Goal: Task Accomplishment & Management: Complete application form

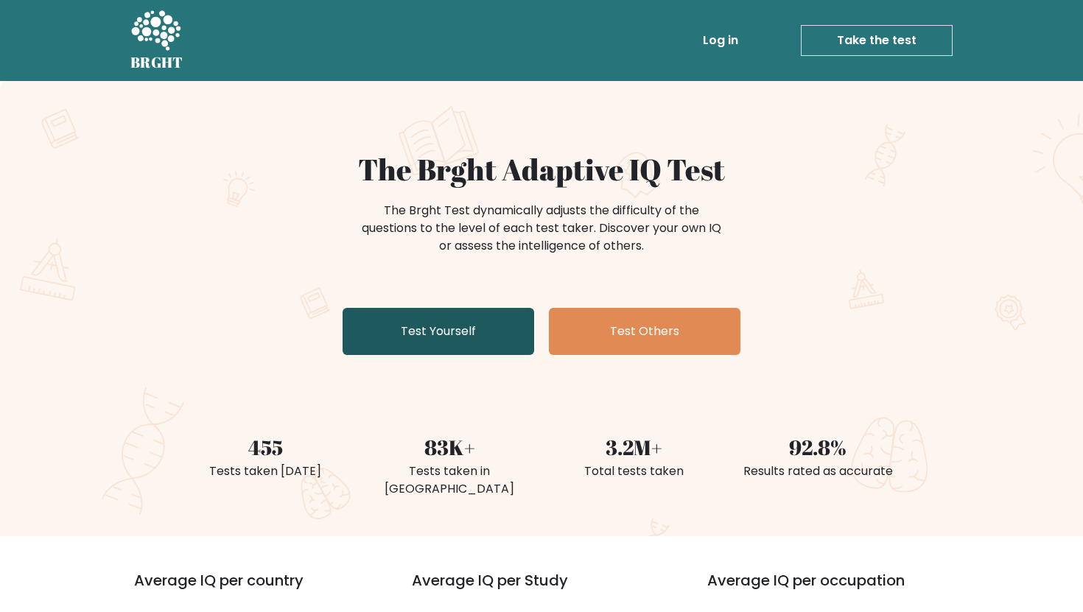
click at [408, 342] on link "Test Yourself" at bounding box center [437, 331] width 191 height 47
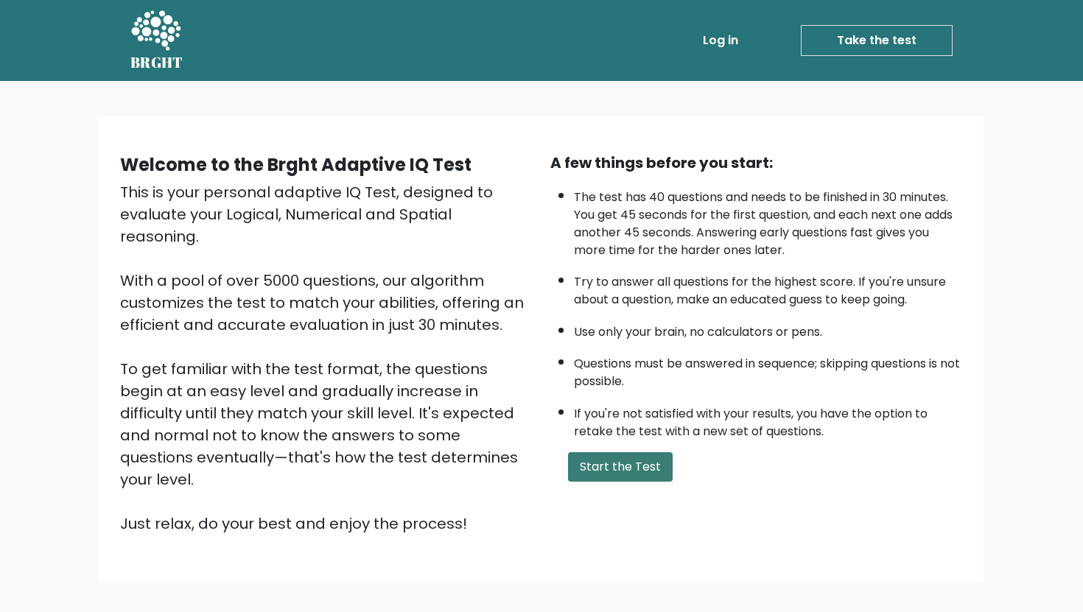
click at [624, 470] on button "Start the Test" at bounding box center [620, 466] width 105 height 29
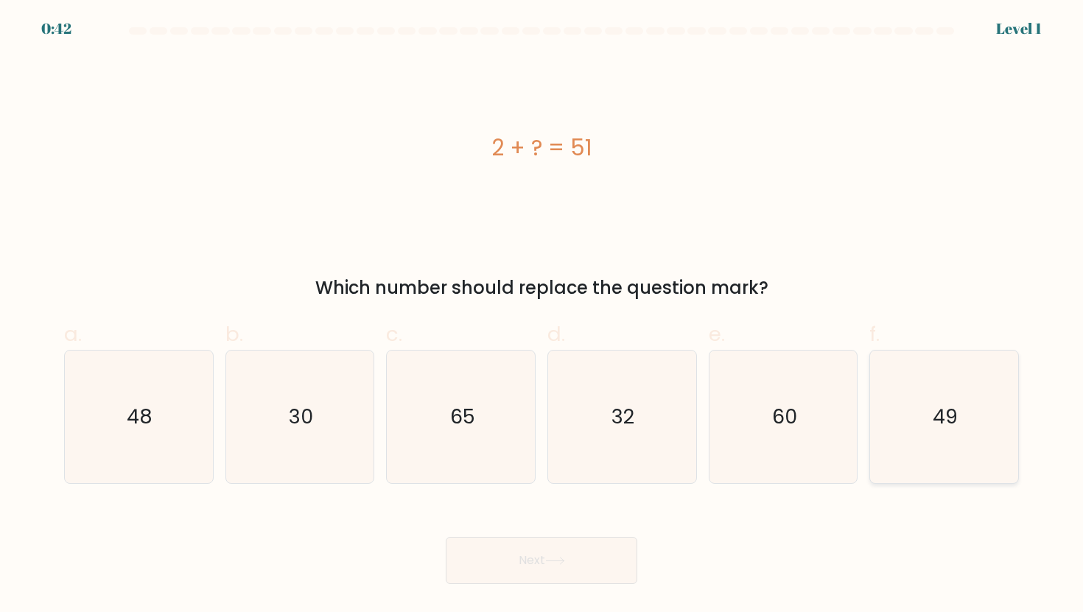
click at [904, 435] on icon "49" at bounding box center [943, 417] width 133 height 133
click at [542, 316] on input "f. 49" at bounding box center [541, 311] width 1 height 10
radio input "true"
click at [583, 549] on button "Next" at bounding box center [541, 560] width 191 height 47
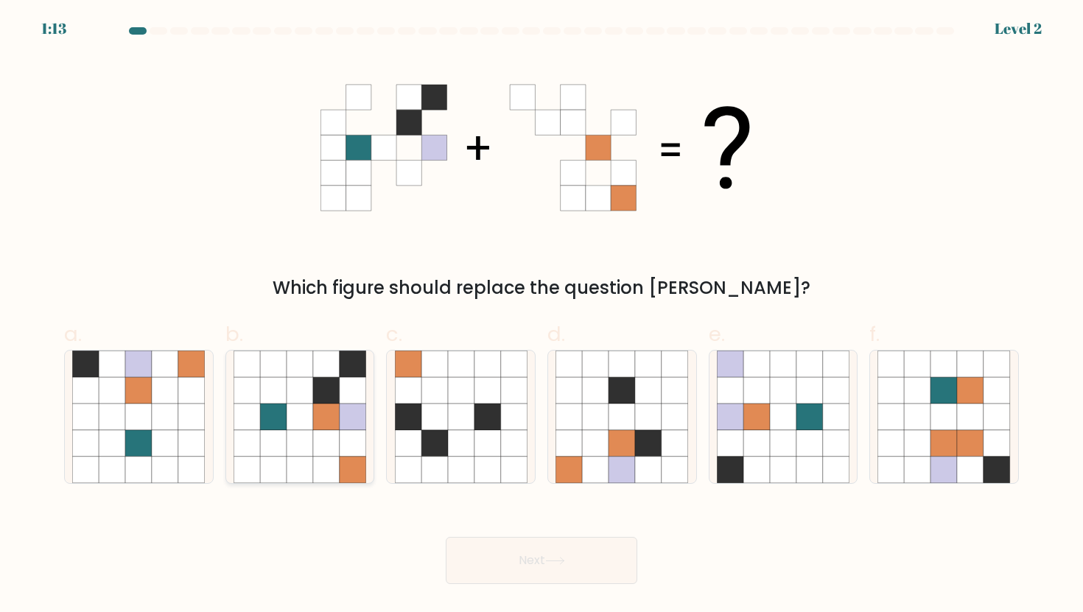
click at [303, 440] on icon at bounding box center [300, 443] width 27 height 27
click at [541, 316] on input "b." at bounding box center [541, 311] width 1 height 10
radio input "true"
click at [461, 546] on button "Next" at bounding box center [541, 560] width 191 height 47
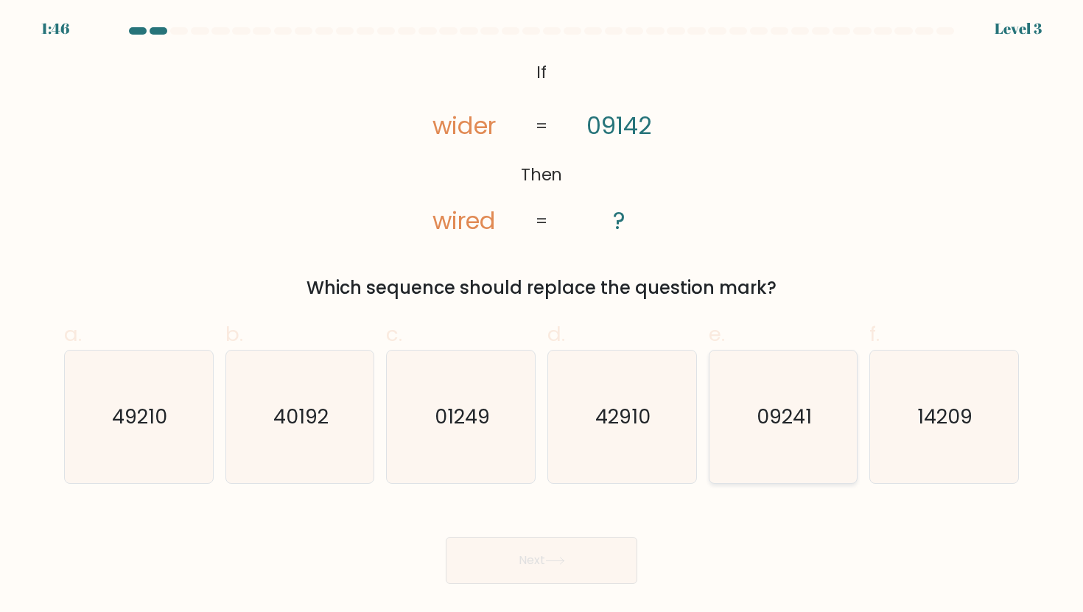
click at [764, 435] on icon "09241" at bounding box center [783, 417] width 133 height 133
click at [542, 316] on input "e. 09241" at bounding box center [541, 311] width 1 height 10
radio input "true"
click at [540, 559] on button "Next" at bounding box center [541, 560] width 191 height 47
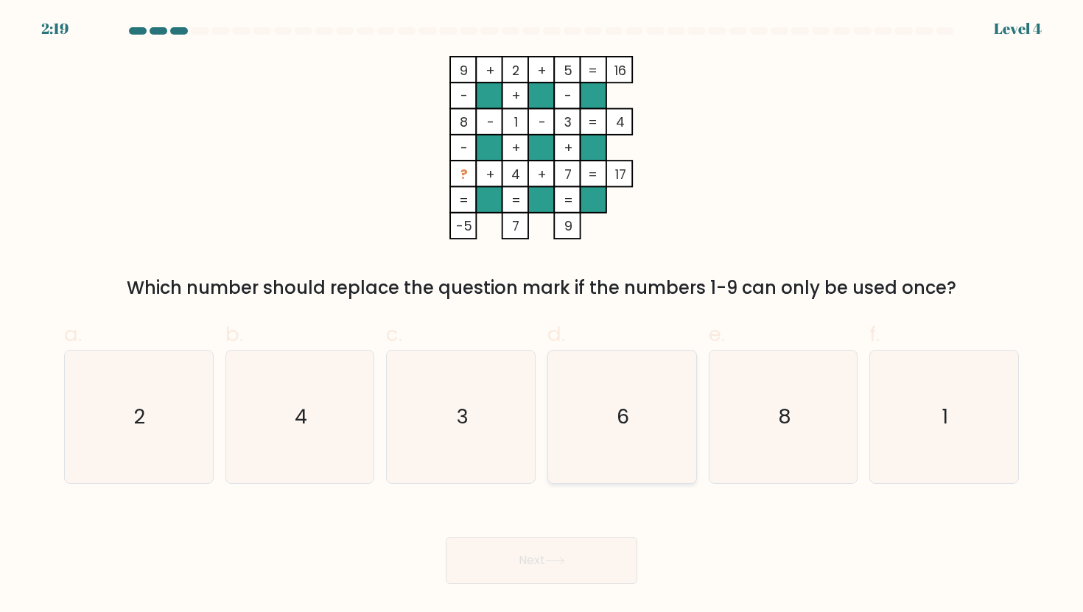
click at [586, 392] on icon "6" at bounding box center [621, 417] width 133 height 133
click at [542, 316] on input "d. 6" at bounding box center [541, 311] width 1 height 10
radio input "true"
click at [541, 549] on button "Next" at bounding box center [541, 560] width 191 height 47
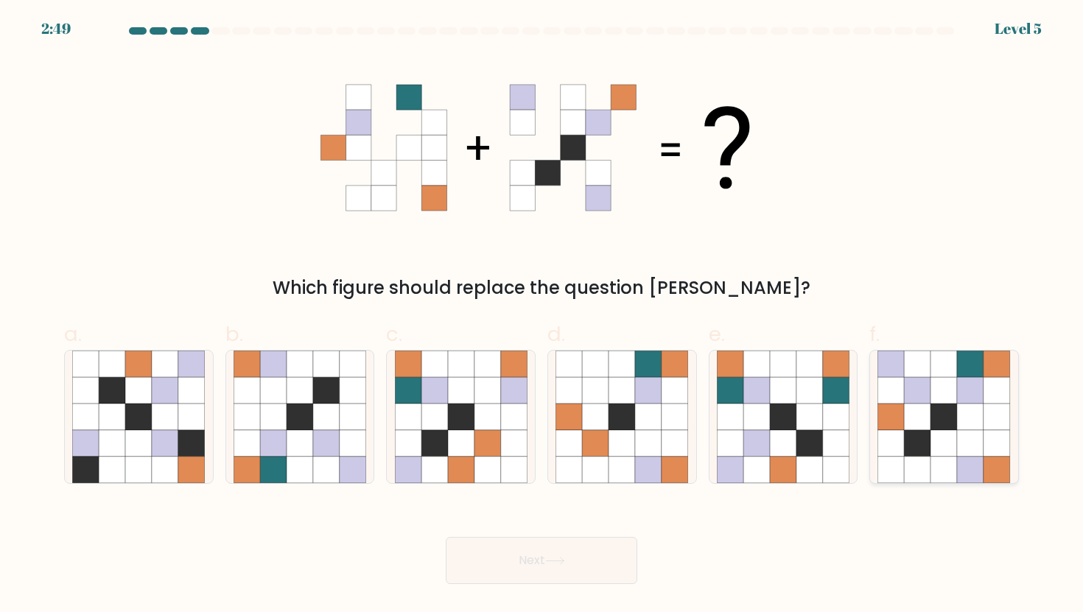
click at [927, 430] on icon at bounding box center [917, 443] width 27 height 27
click at [542, 316] on input "f." at bounding box center [541, 311] width 1 height 10
radio input "true"
click at [579, 553] on button "Next" at bounding box center [541, 560] width 191 height 47
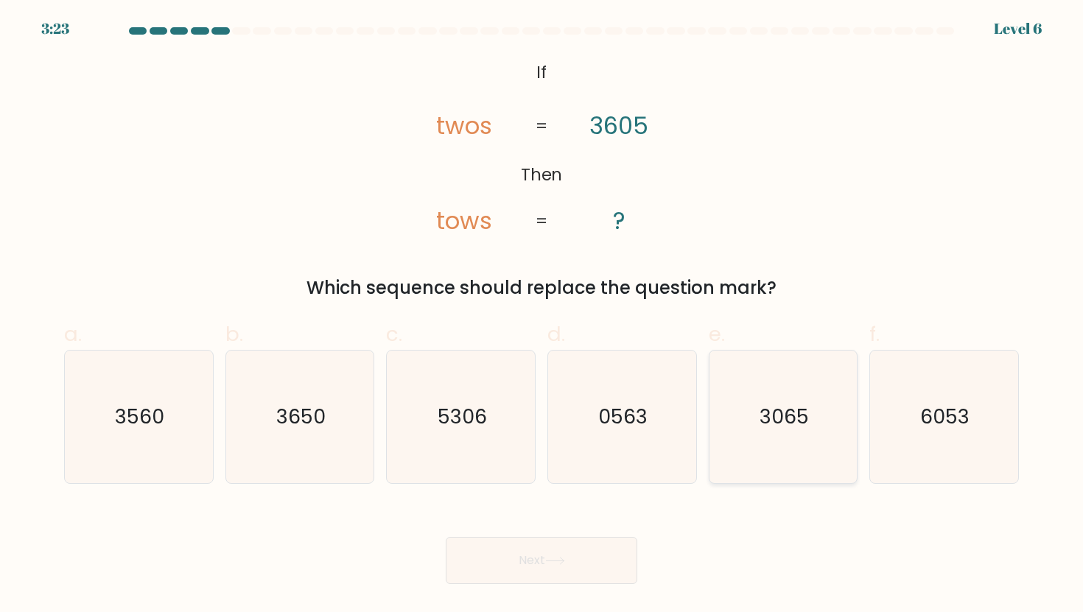
click at [765, 426] on text "3065" at bounding box center [783, 416] width 49 height 27
click at [542, 316] on input "e. 3065" at bounding box center [541, 311] width 1 height 10
radio input "true"
click at [566, 568] on button "Next" at bounding box center [541, 560] width 191 height 47
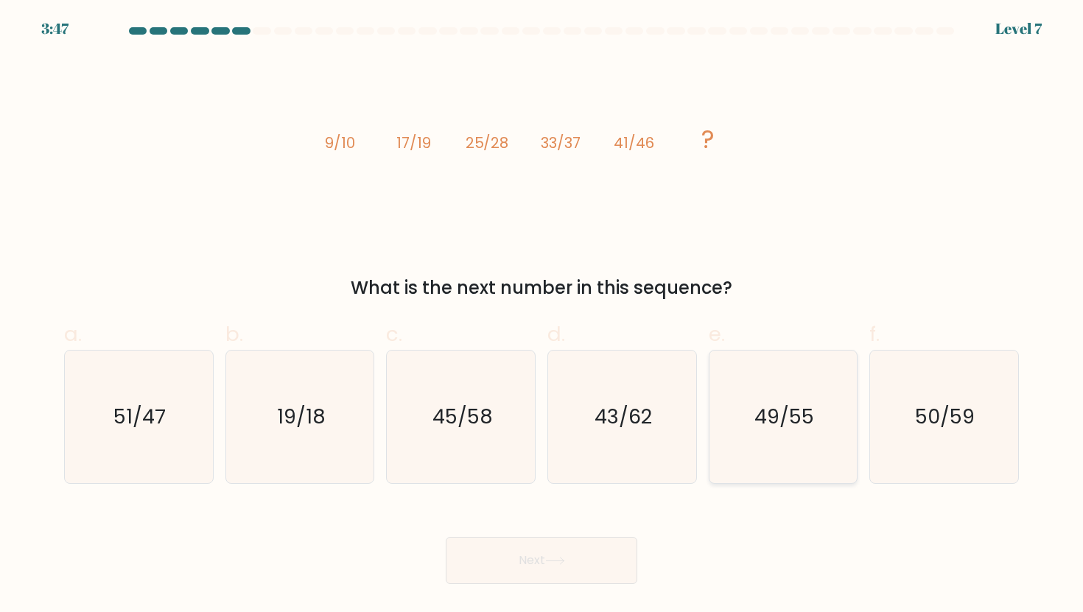
click at [762, 396] on icon "49/55" at bounding box center [783, 417] width 133 height 133
click at [542, 316] on input "e. 49/55" at bounding box center [541, 311] width 1 height 10
radio input "true"
click at [560, 551] on button "Next" at bounding box center [541, 560] width 191 height 47
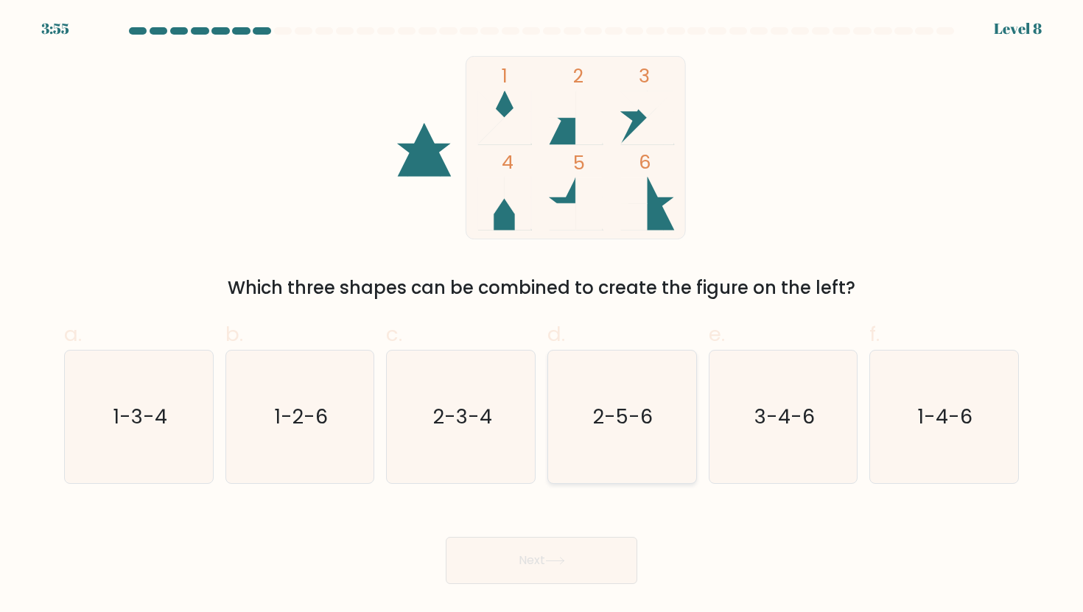
click at [596, 429] on text "2-5-6" at bounding box center [624, 416] width 60 height 27
click at [542, 316] on input "d. 2-5-6" at bounding box center [541, 311] width 1 height 10
radio input "true"
click at [547, 570] on button "Next" at bounding box center [541, 560] width 191 height 47
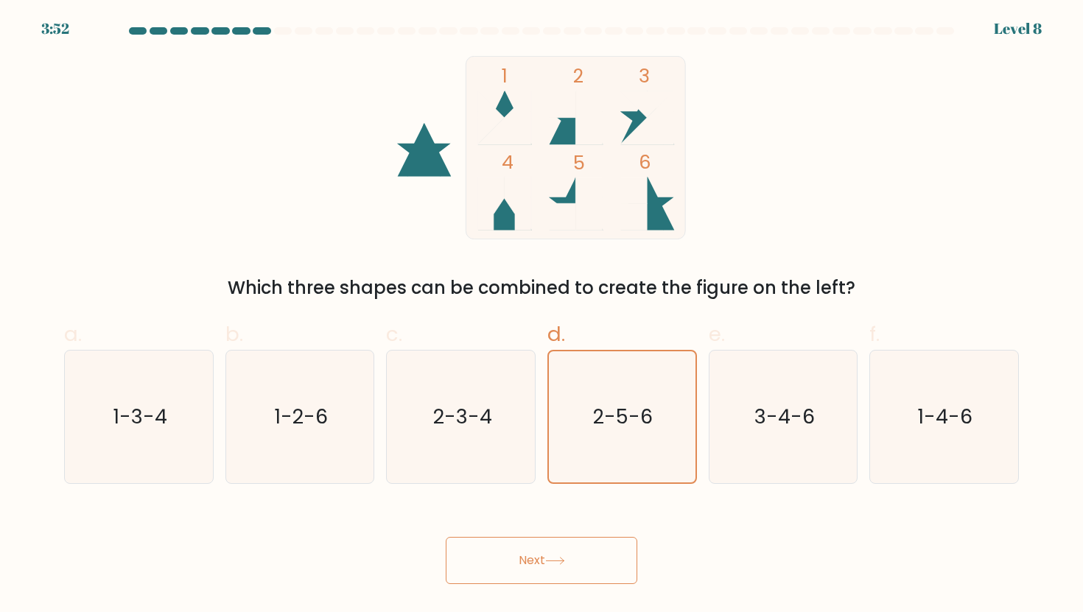
click at [519, 560] on button "Next" at bounding box center [541, 560] width 191 height 47
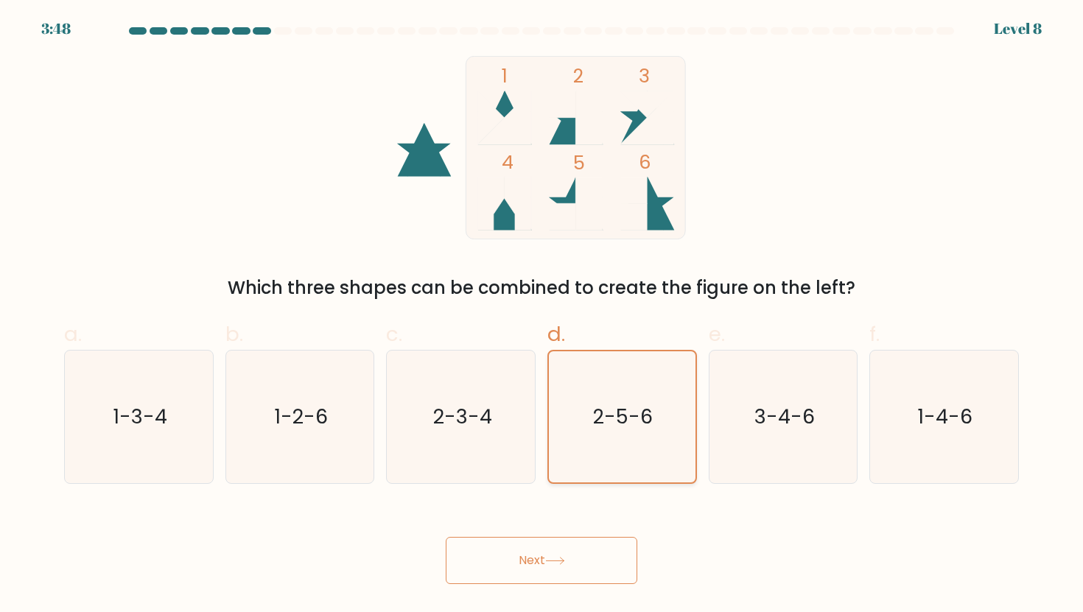
click at [615, 404] on text "2-5-6" at bounding box center [624, 416] width 60 height 27
click at [542, 316] on input "d. 2-5-6" at bounding box center [541, 311] width 1 height 10
click at [535, 558] on button "Next" at bounding box center [541, 560] width 191 height 47
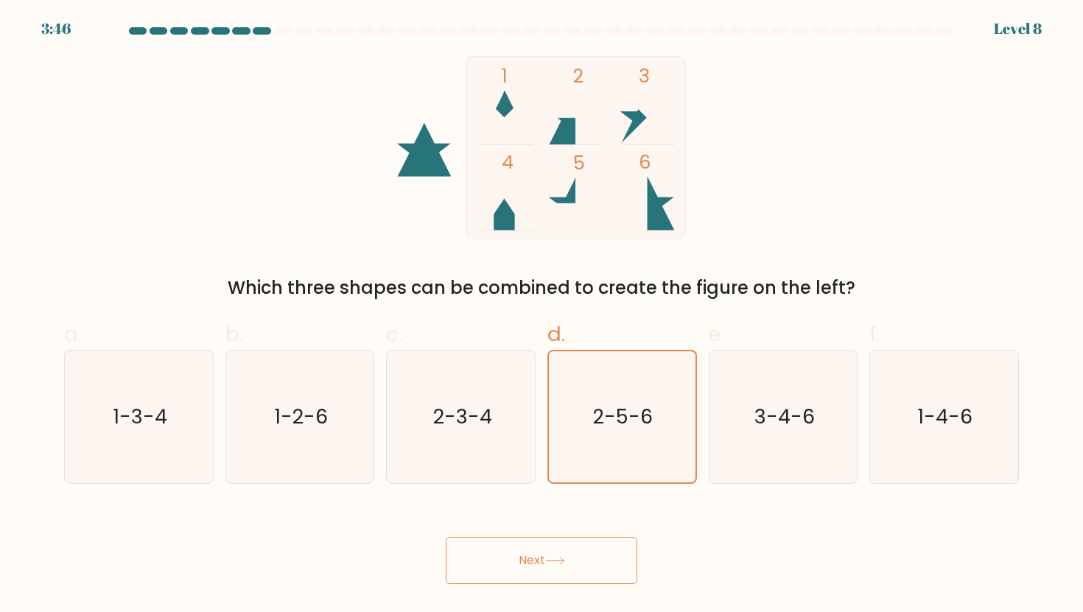
click at [535, 558] on button "Next" at bounding box center [541, 560] width 191 height 47
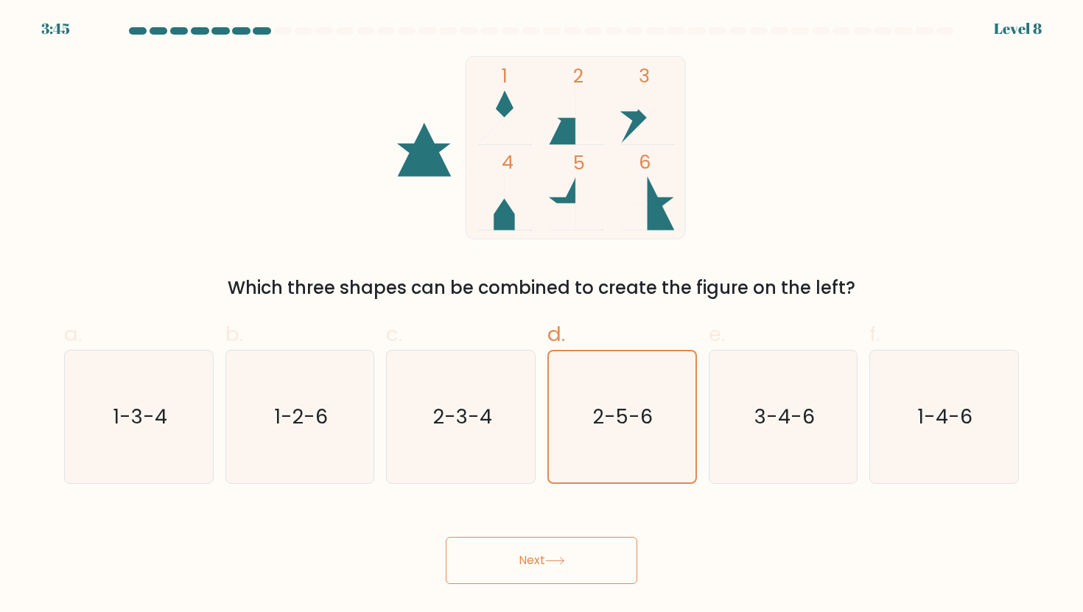
click at [535, 558] on button "Next" at bounding box center [541, 560] width 191 height 47
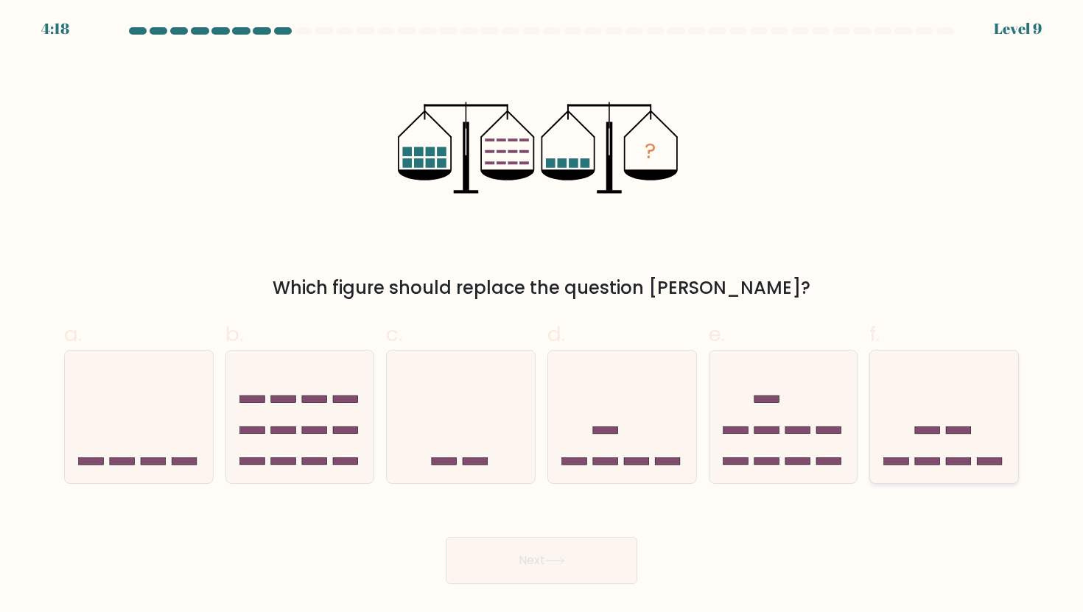
click at [934, 414] on icon at bounding box center [944, 417] width 148 height 122
click at [542, 316] on input "f." at bounding box center [541, 311] width 1 height 10
radio input "true"
click at [573, 558] on button "Next" at bounding box center [541, 560] width 191 height 47
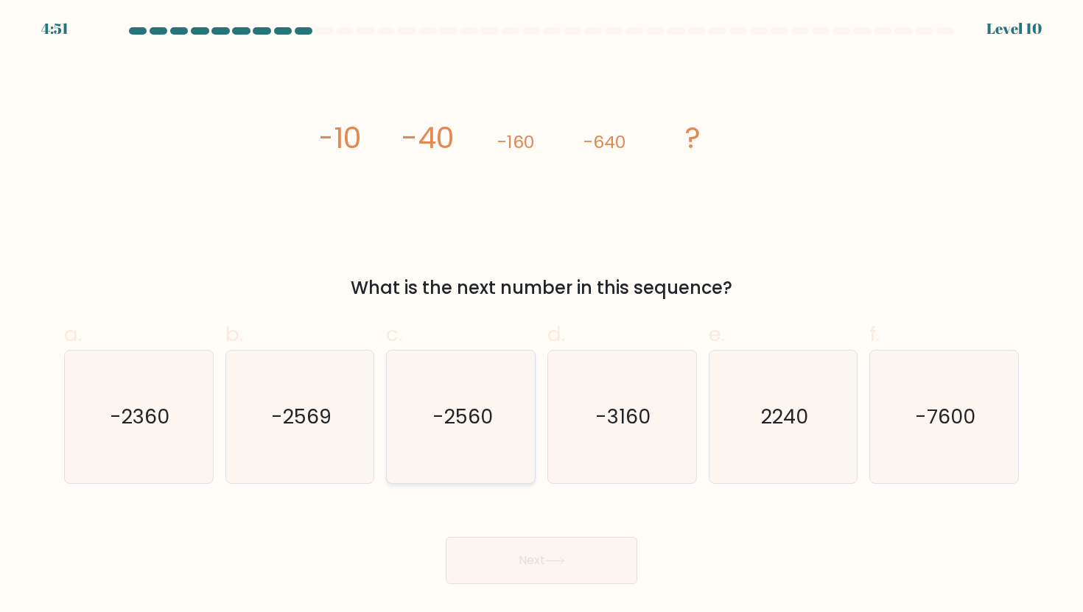
click at [426, 399] on icon "-2560" at bounding box center [461, 417] width 133 height 133
click at [541, 316] on input "c. -2560" at bounding box center [541, 311] width 1 height 10
radio input "true"
click at [499, 551] on button "Next" at bounding box center [541, 560] width 191 height 47
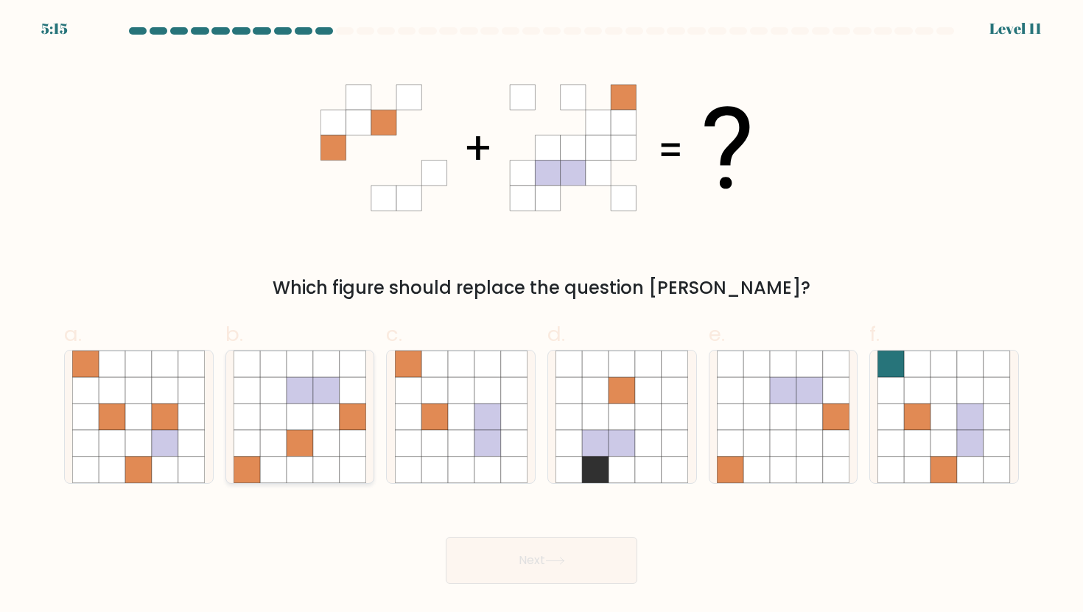
click at [314, 411] on icon at bounding box center [326, 417] width 27 height 27
click at [541, 316] on input "b." at bounding box center [541, 311] width 1 height 10
radio input "true"
click at [528, 552] on button "Next" at bounding box center [541, 560] width 191 height 47
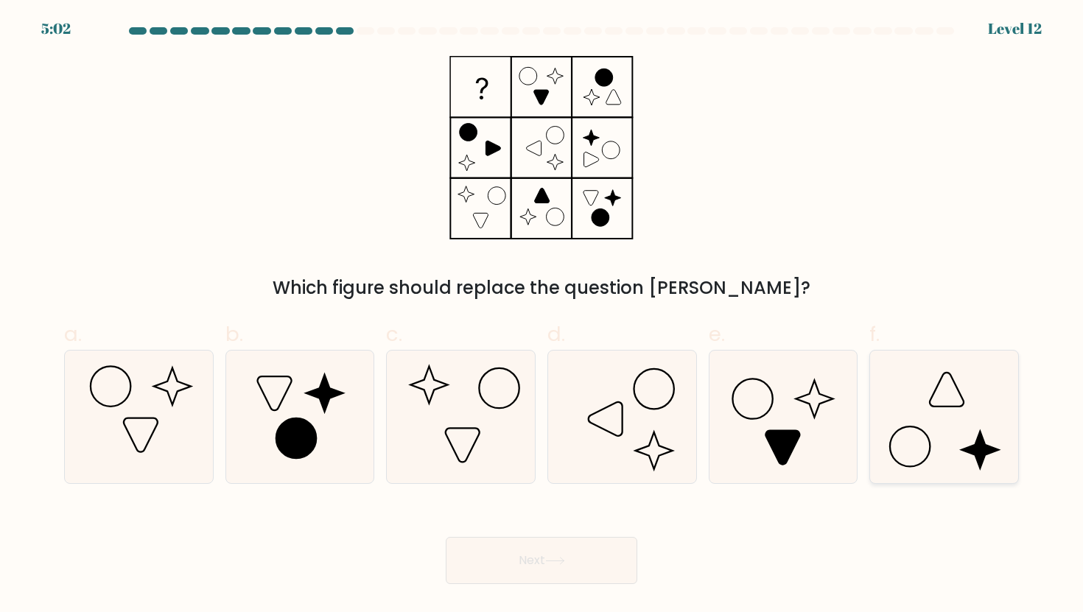
click at [927, 404] on icon at bounding box center [943, 417] width 133 height 133
click at [542, 316] on input "f." at bounding box center [541, 311] width 1 height 10
radio input "true"
click at [460, 576] on button "Next" at bounding box center [541, 560] width 191 height 47
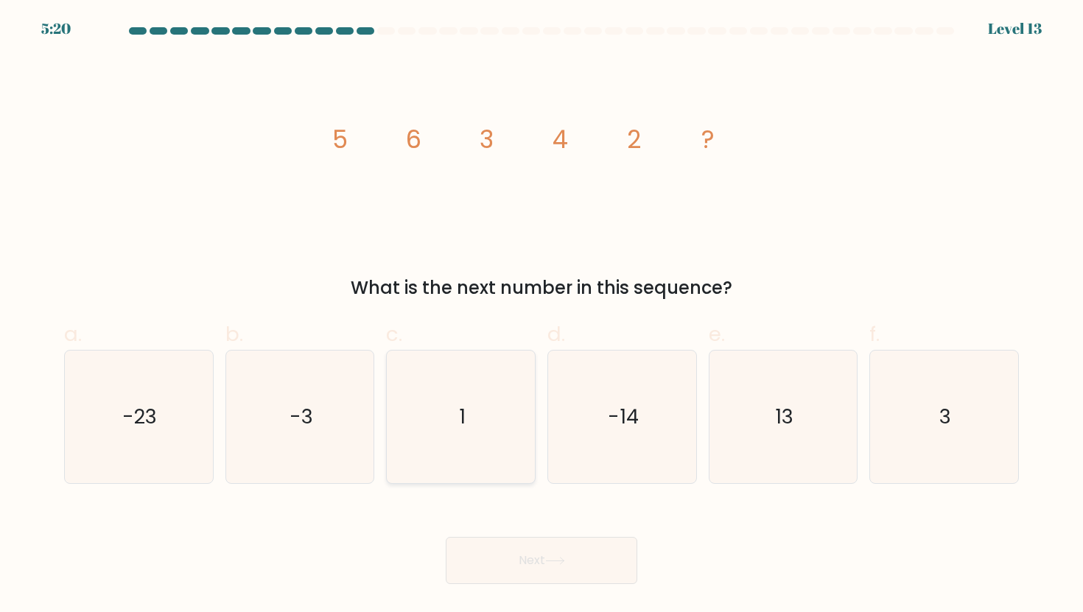
click at [475, 397] on icon "1" at bounding box center [461, 417] width 133 height 133
click at [541, 316] on input "c. 1" at bounding box center [541, 311] width 1 height 10
radio input "true"
click at [930, 413] on icon "3" at bounding box center [943, 417] width 133 height 133
click at [542, 316] on input "f. 3" at bounding box center [541, 311] width 1 height 10
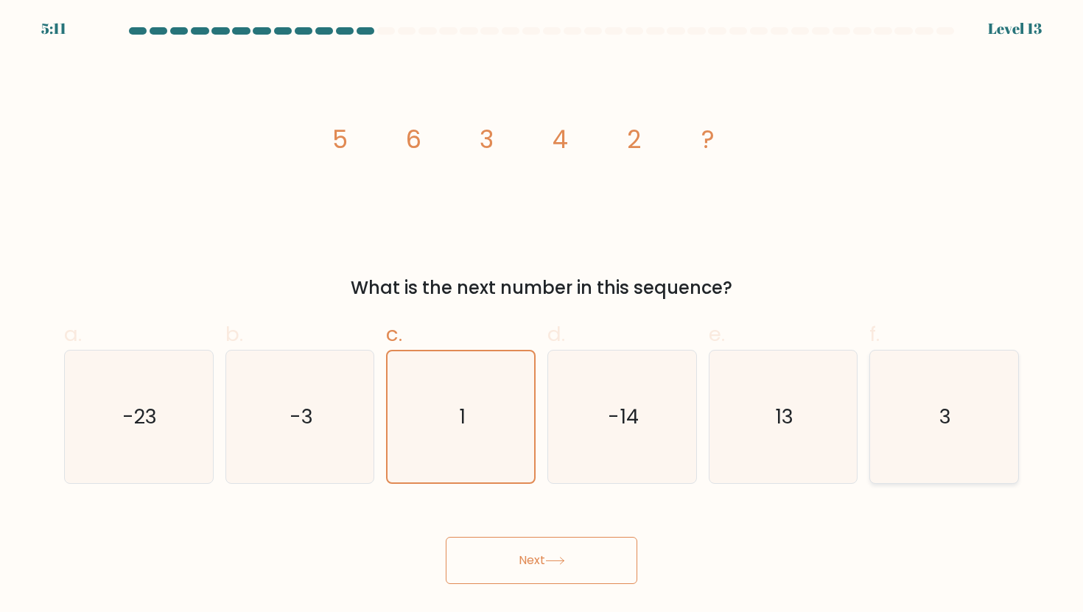
radio input "true"
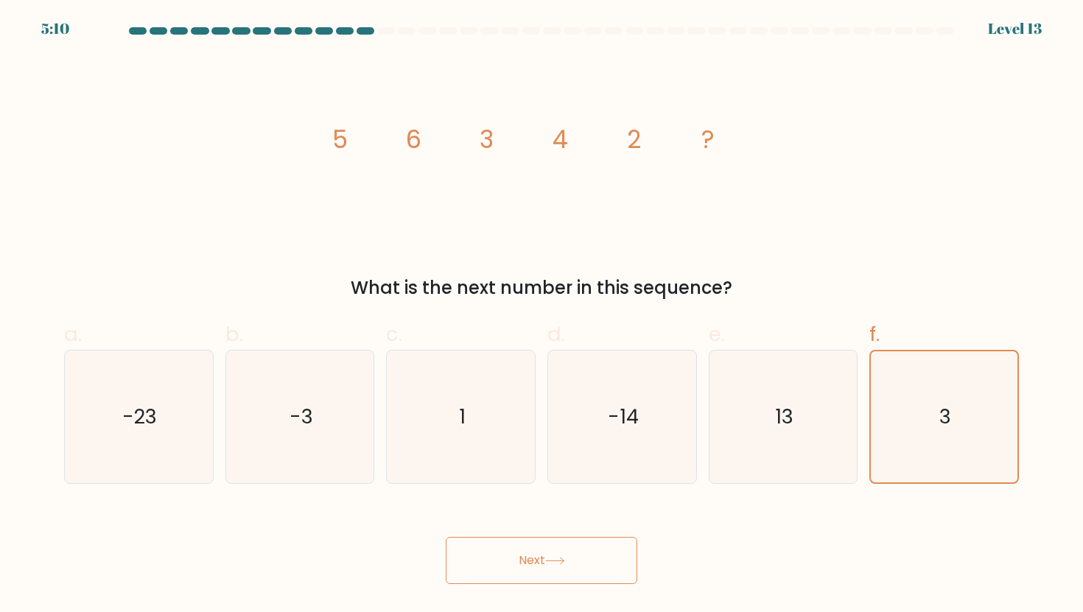
click at [586, 551] on button "Next" at bounding box center [541, 560] width 191 height 47
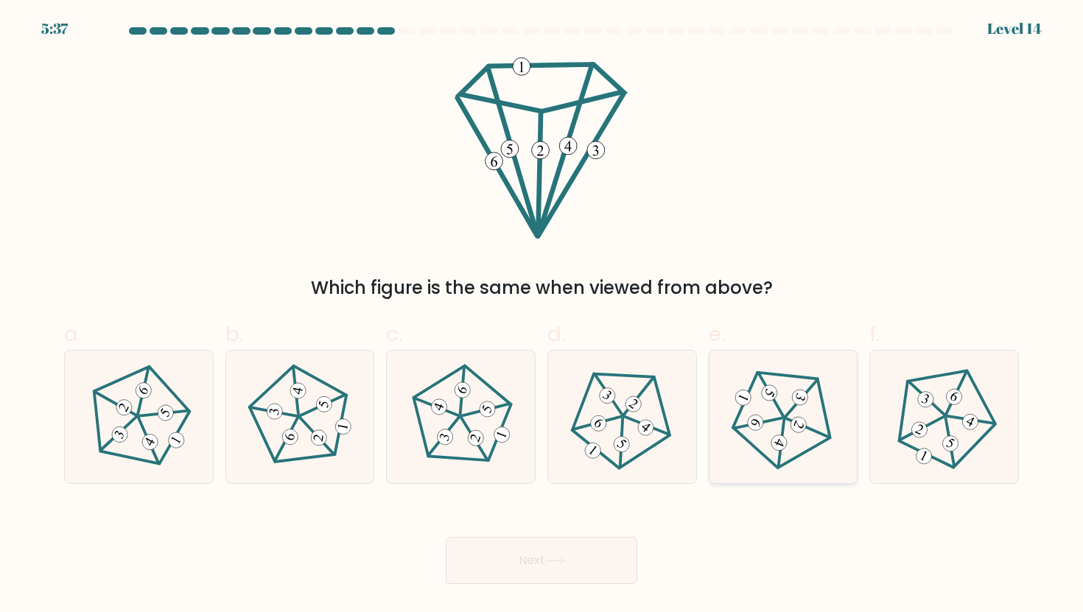
click at [785, 382] on icon at bounding box center [783, 417] width 106 height 106
click at [542, 316] on input "e." at bounding box center [541, 311] width 1 height 10
radio input "true"
click at [137, 434] on icon at bounding box center [138, 417] width 106 height 106
click at [541, 316] on input "a." at bounding box center [541, 311] width 1 height 10
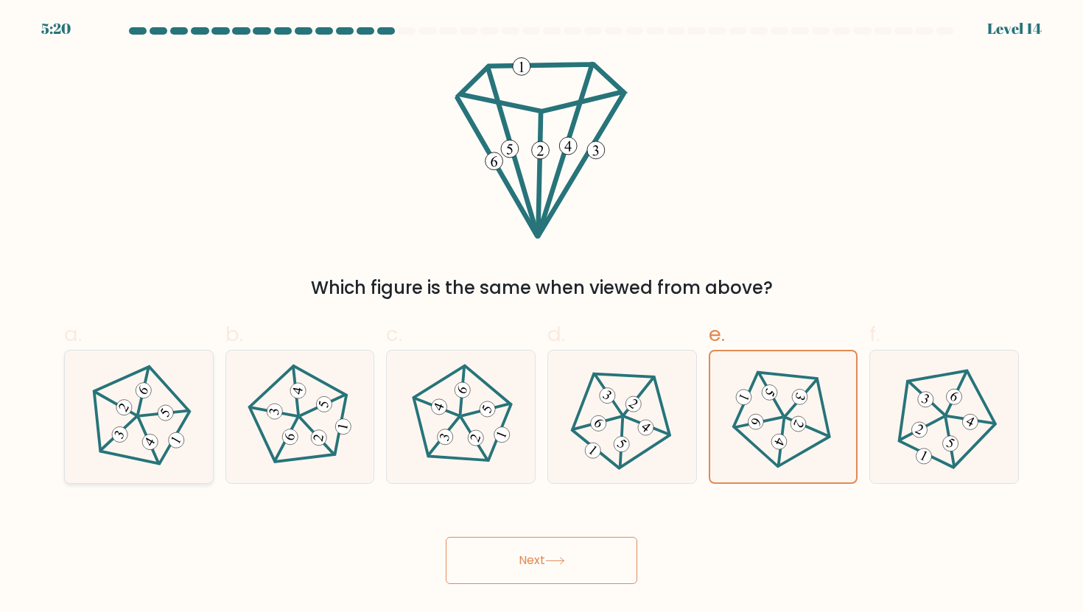
radio input "true"
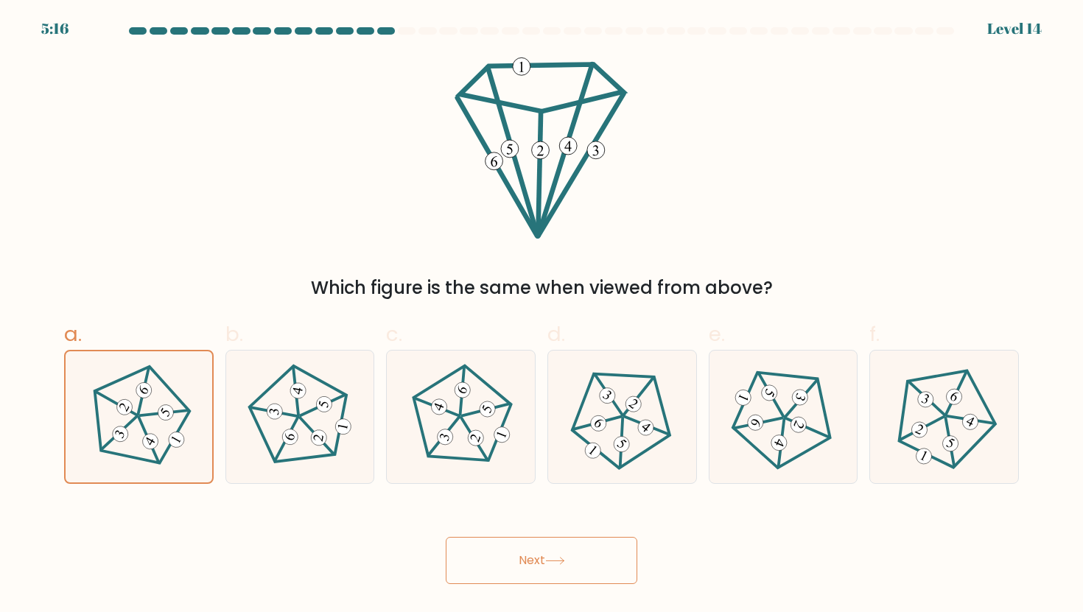
click at [513, 557] on button "Next" at bounding box center [541, 560] width 191 height 47
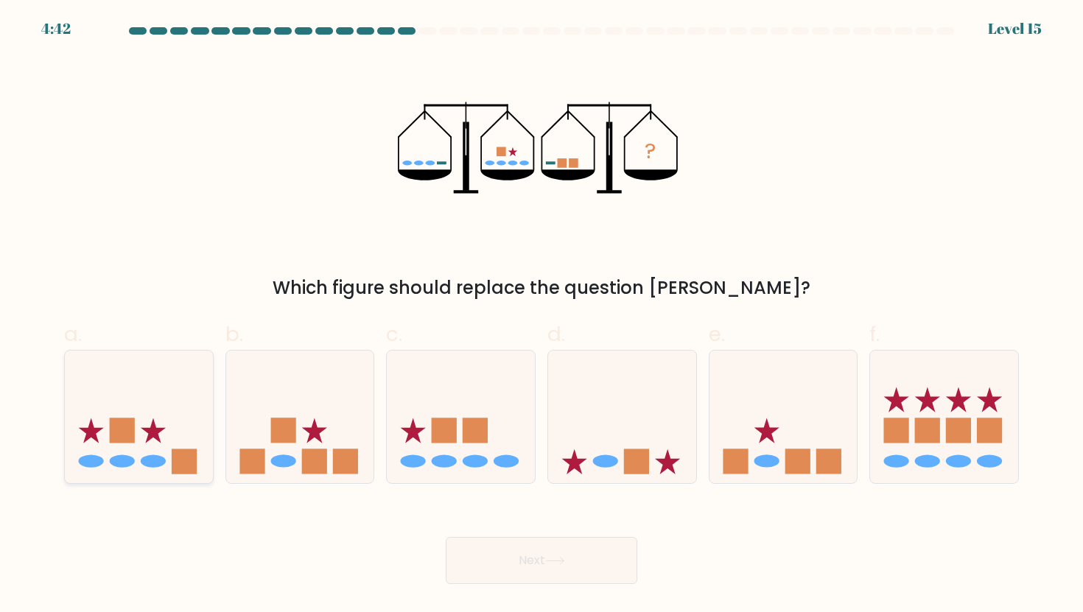
click at [147, 427] on icon at bounding box center [139, 417] width 148 height 122
click at [541, 316] on input "a." at bounding box center [541, 311] width 1 height 10
radio input "true"
click at [609, 407] on icon at bounding box center [622, 417] width 148 height 122
click at [542, 316] on input "d." at bounding box center [541, 311] width 1 height 10
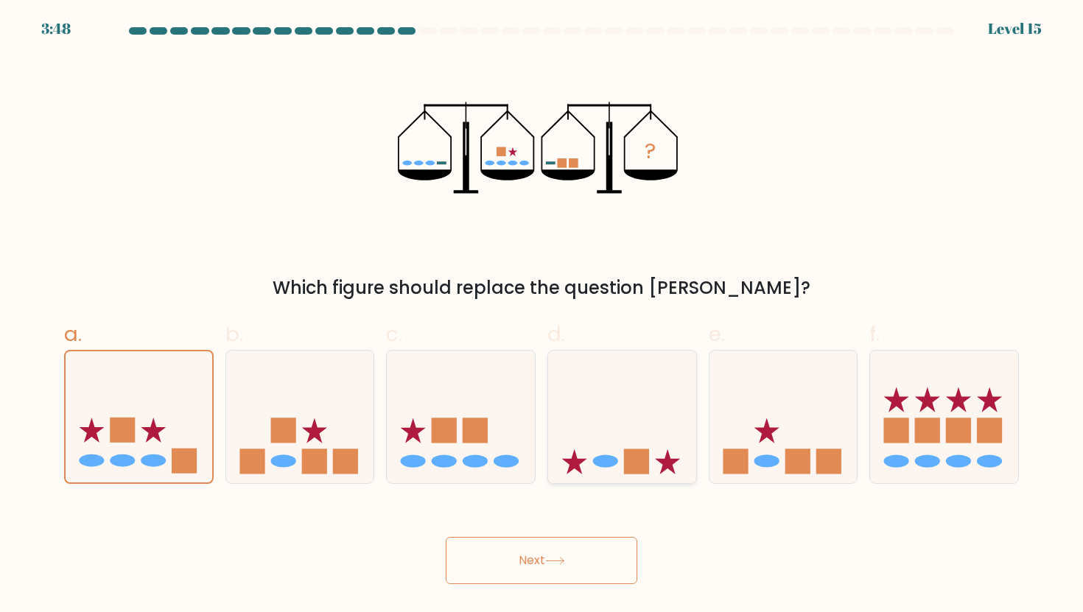
radio input "true"
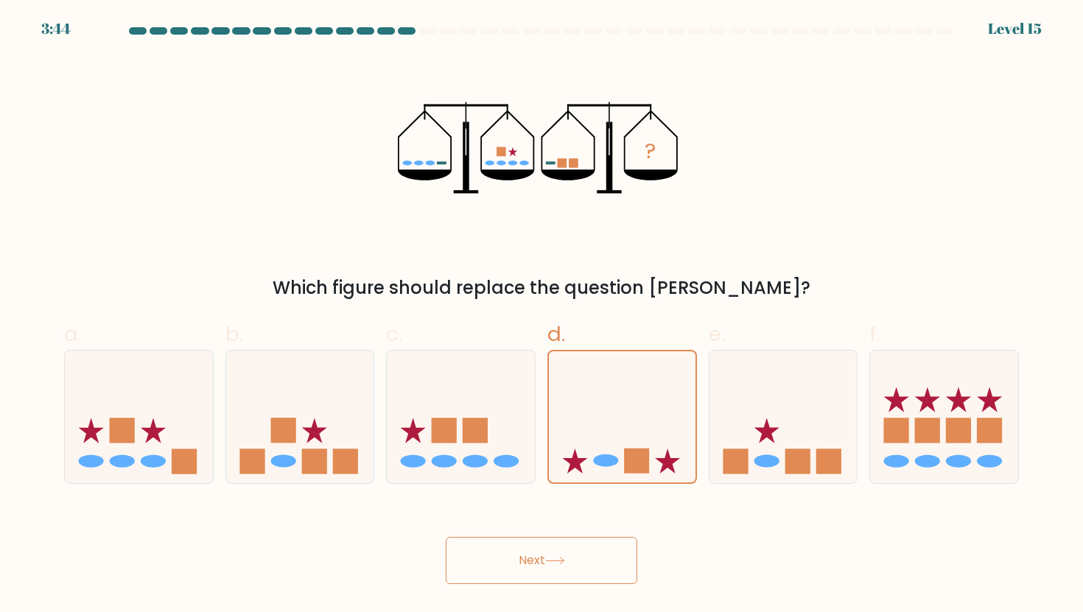
click at [535, 549] on button "Next" at bounding box center [541, 560] width 191 height 47
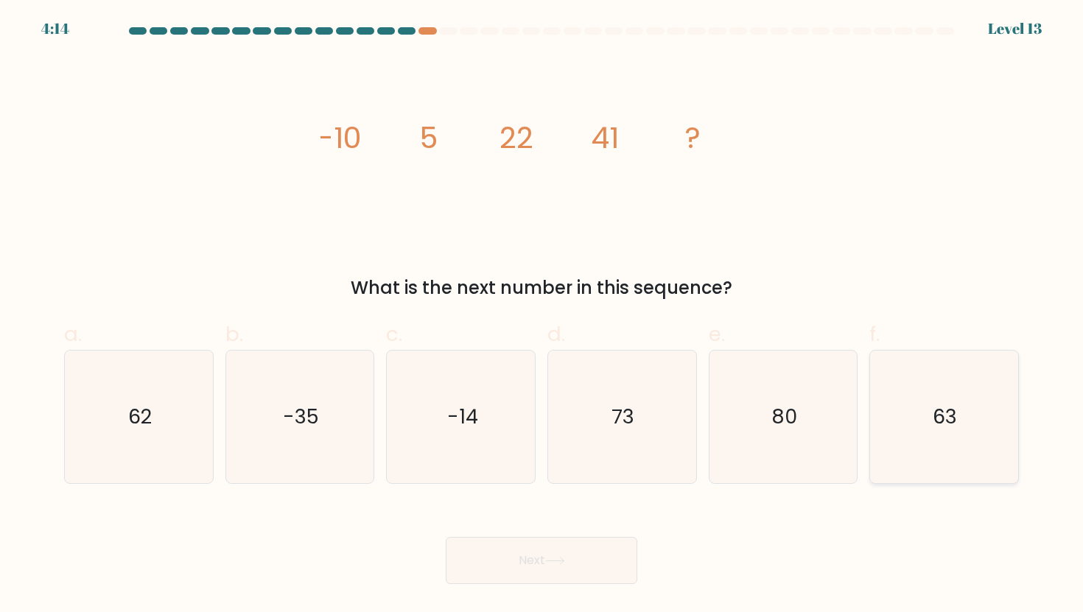
click at [907, 387] on icon "63" at bounding box center [943, 417] width 133 height 133
click at [542, 316] on input "f. 63" at bounding box center [541, 311] width 1 height 10
radio input "true"
click at [177, 398] on icon "62" at bounding box center [138, 417] width 133 height 133
click at [541, 316] on input "a. 62" at bounding box center [541, 311] width 1 height 10
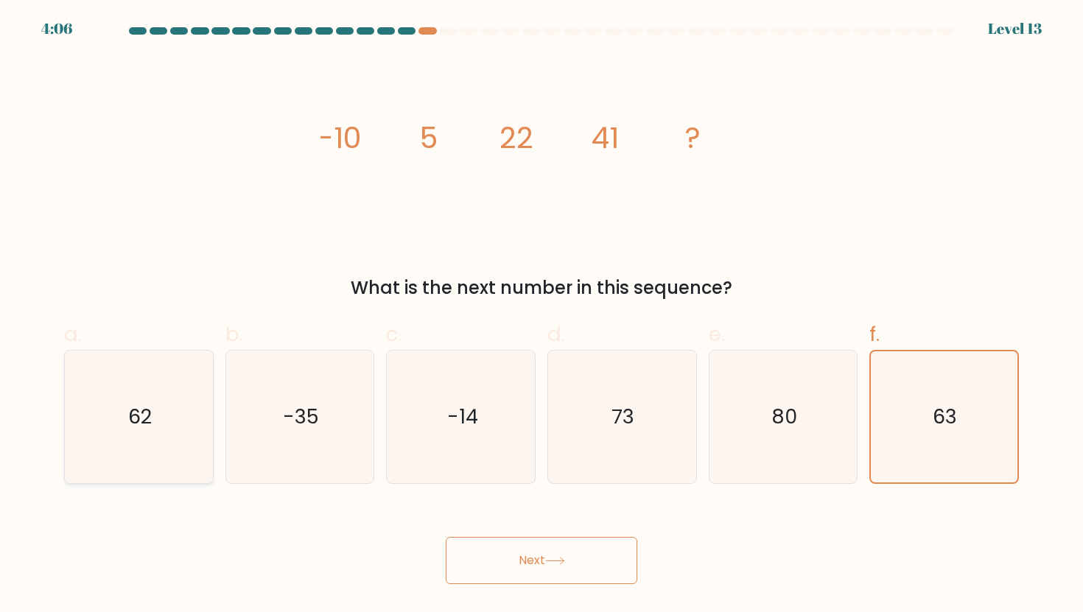
radio input "true"
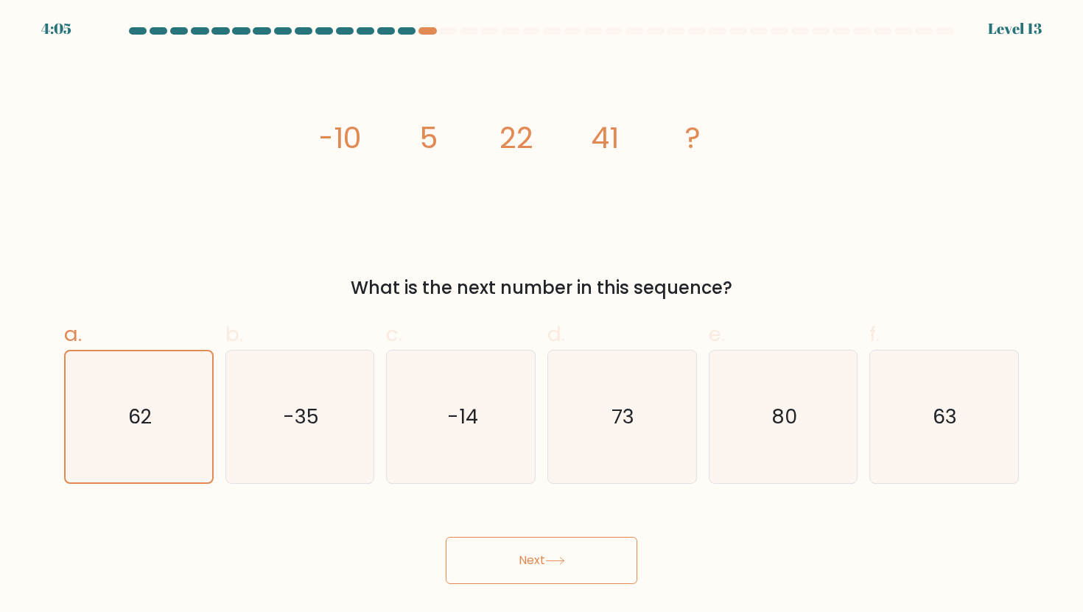
click at [499, 552] on button "Next" at bounding box center [541, 560] width 191 height 47
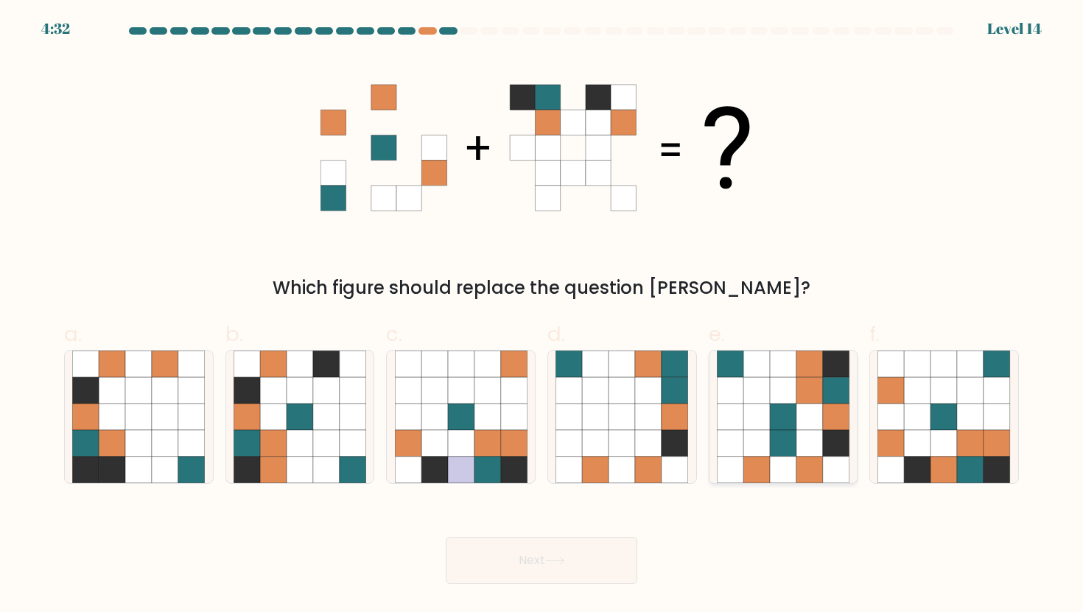
click at [784, 388] on icon at bounding box center [783, 390] width 27 height 27
click at [542, 316] on input "e." at bounding box center [541, 311] width 1 height 10
radio input "true"
click at [264, 446] on icon at bounding box center [273, 443] width 27 height 27
click at [541, 316] on input "b." at bounding box center [541, 311] width 1 height 10
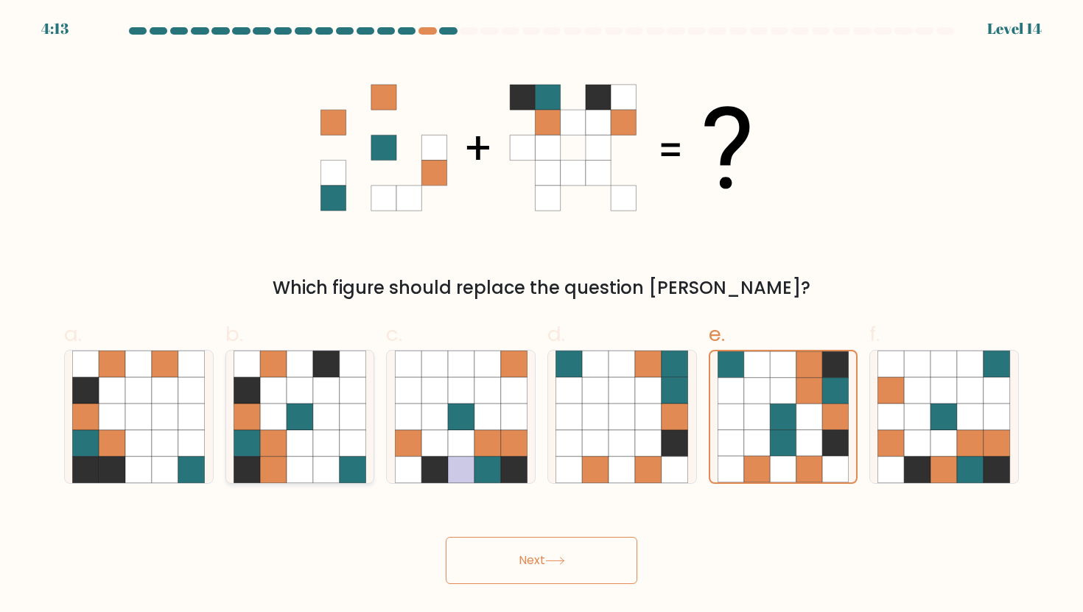
radio input "true"
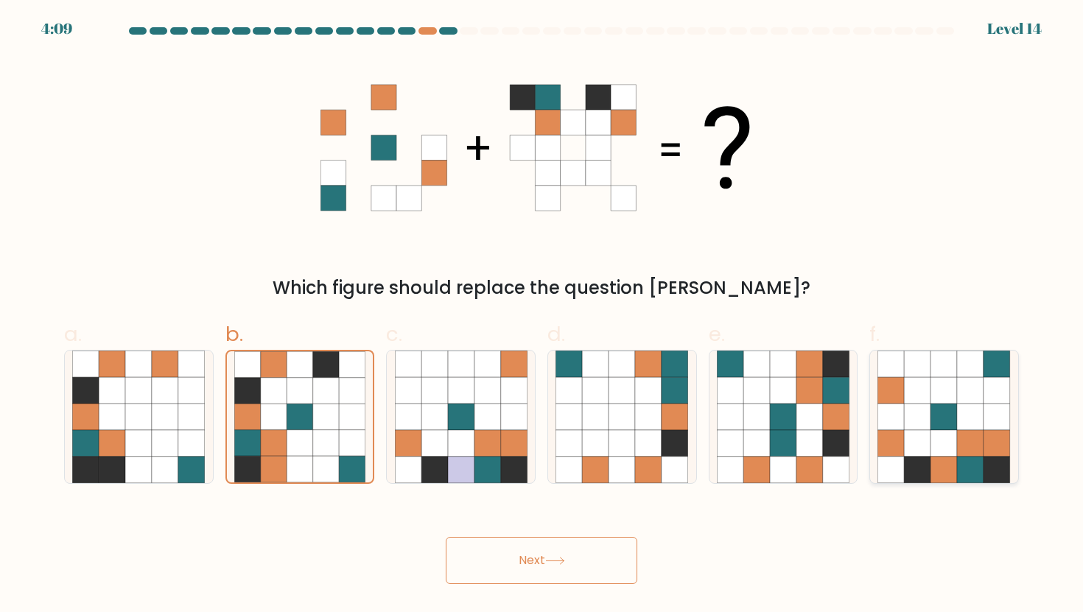
click at [946, 411] on icon at bounding box center [944, 417] width 27 height 27
click at [542, 316] on input "f." at bounding box center [541, 311] width 1 height 10
radio input "true"
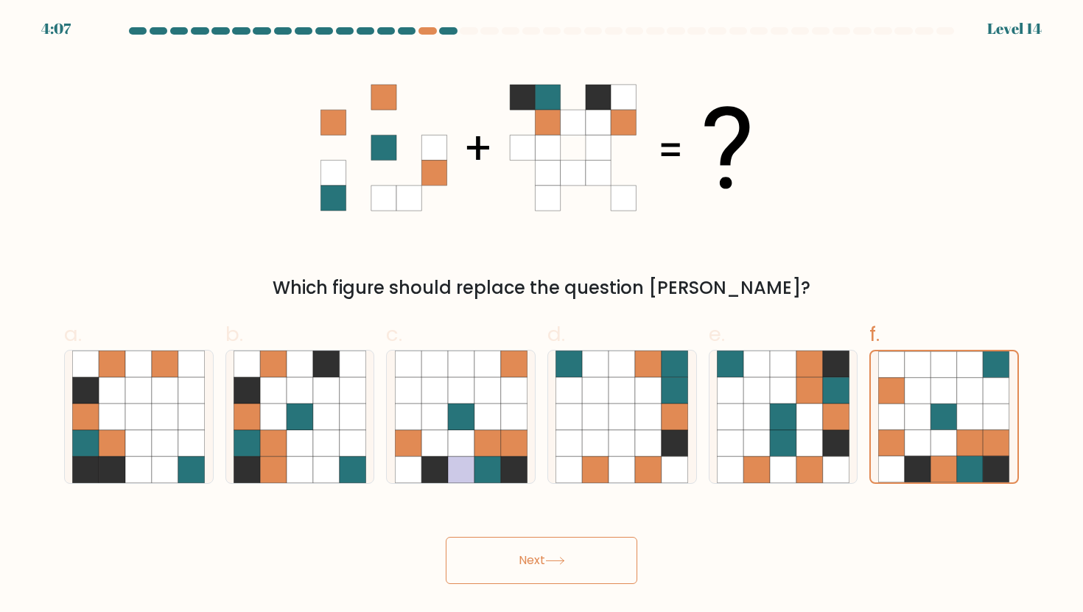
click at [544, 558] on button "Next" at bounding box center [541, 560] width 191 height 47
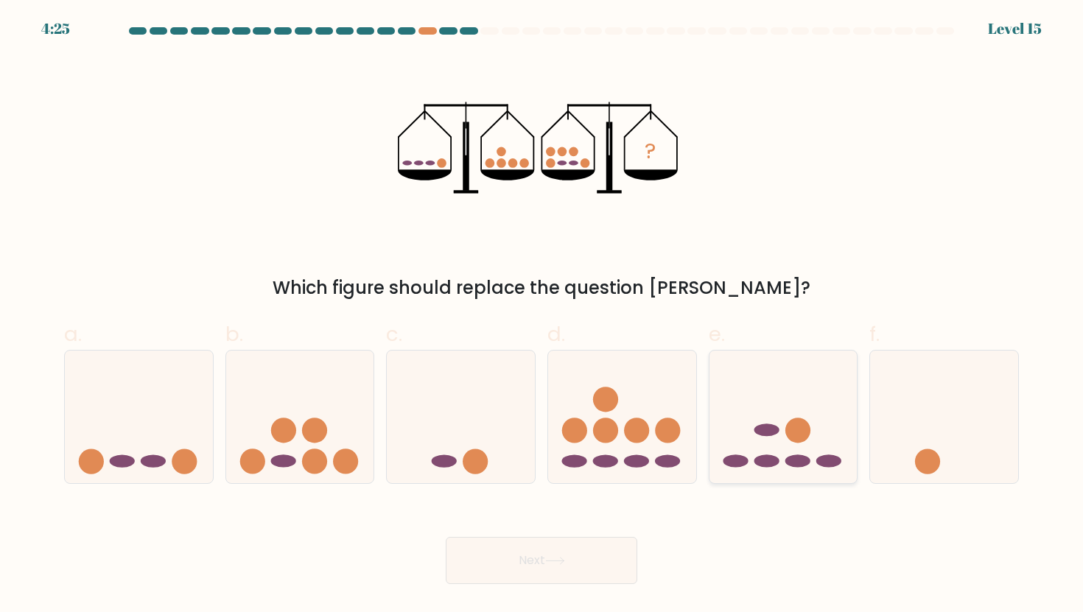
click at [776, 447] on icon at bounding box center [783, 417] width 148 height 122
click at [542, 316] on input "e." at bounding box center [541, 311] width 1 height 10
radio input "true"
click at [563, 547] on button "Next" at bounding box center [541, 560] width 191 height 47
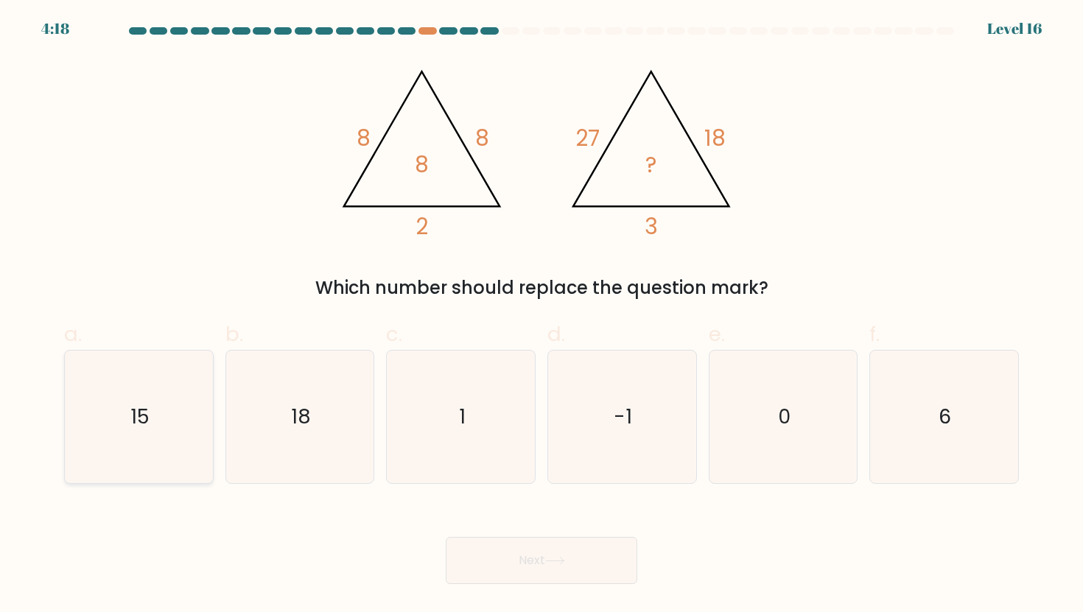
click at [178, 390] on icon "15" at bounding box center [138, 417] width 133 height 133
click at [541, 316] on input "a. 15" at bounding box center [541, 311] width 1 height 10
radio input "true"
click at [509, 558] on button "Next" at bounding box center [541, 560] width 191 height 47
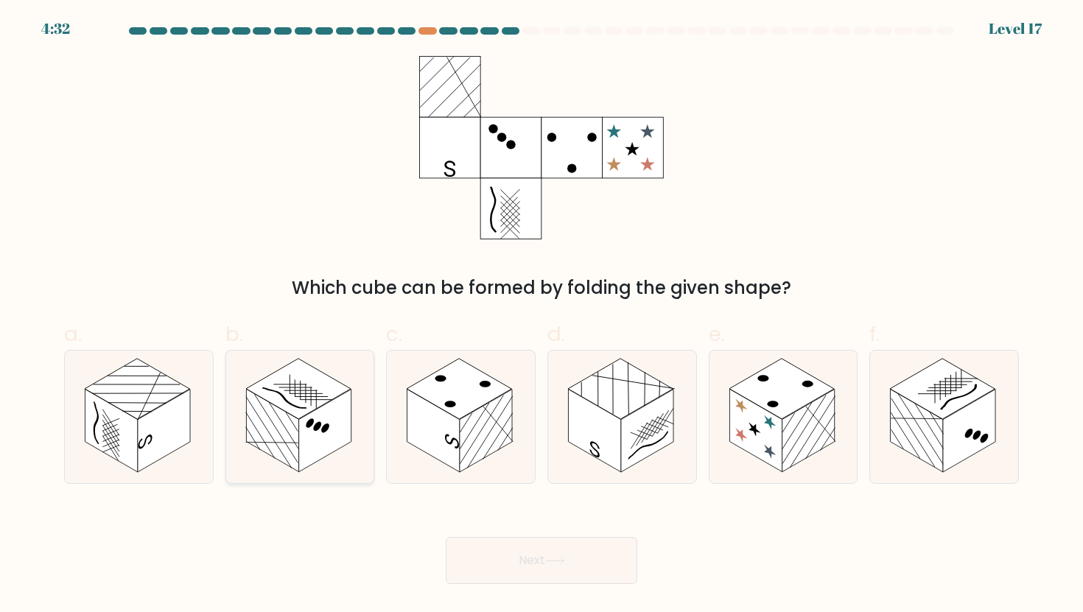
click at [317, 443] on rect at bounding box center [325, 430] width 52 height 83
click at [541, 316] on input "b." at bounding box center [541, 311] width 1 height 10
radio input "true"
click at [474, 558] on button "Next" at bounding box center [541, 560] width 191 height 47
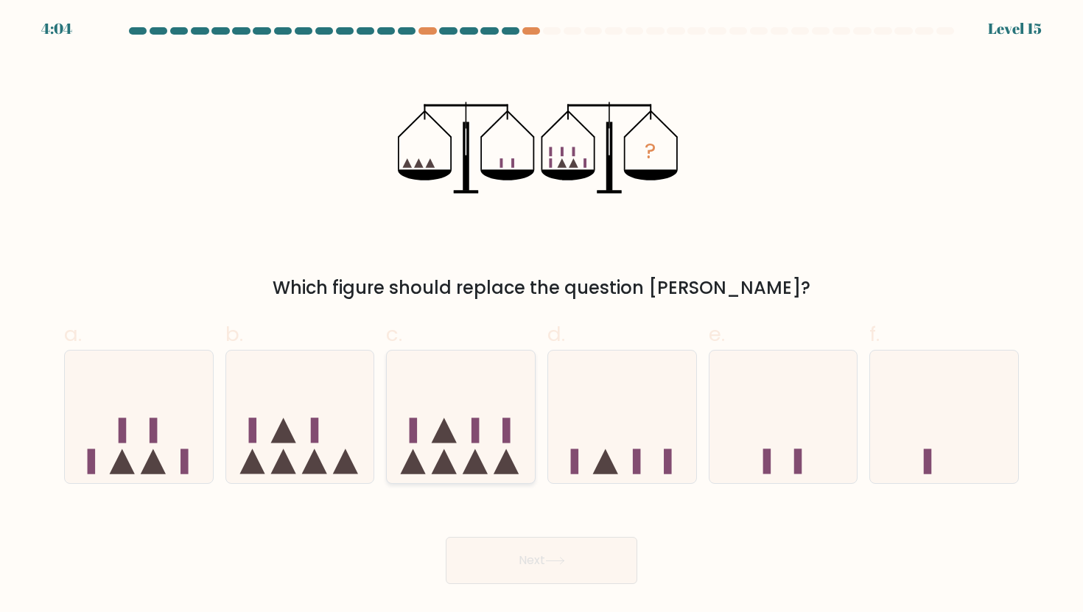
click at [463, 439] on icon at bounding box center [461, 417] width 148 height 122
click at [541, 316] on input "c." at bounding box center [541, 311] width 1 height 10
radio input "true"
click at [491, 558] on button "Next" at bounding box center [541, 560] width 191 height 47
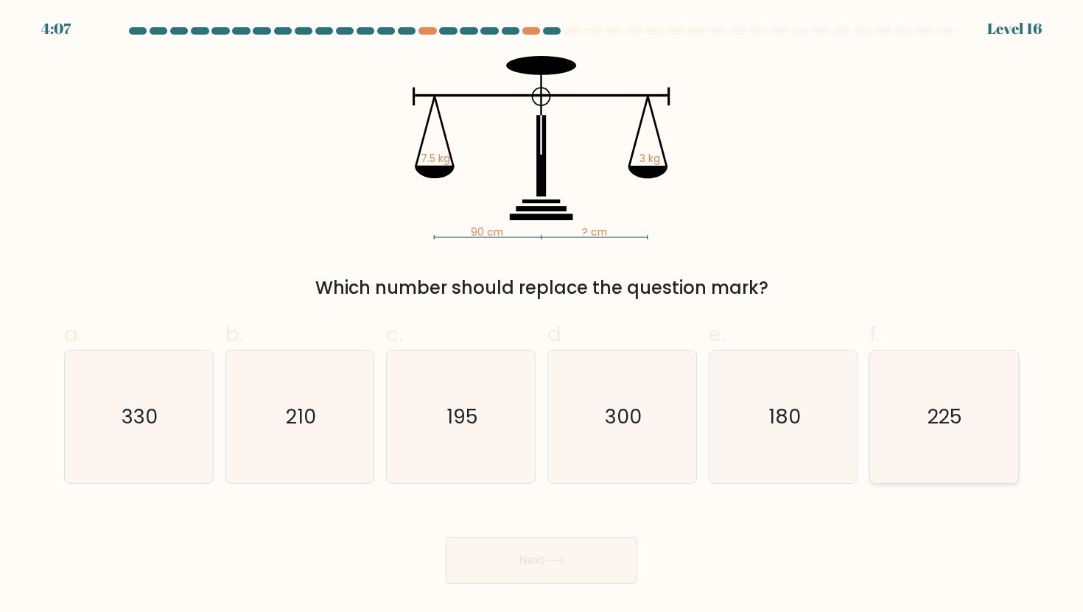
click at [955, 409] on text "225" at bounding box center [945, 416] width 35 height 27
click at [542, 316] on input "f. 225" at bounding box center [541, 311] width 1 height 10
radio input "true"
click at [549, 572] on button "Next" at bounding box center [541, 560] width 191 height 47
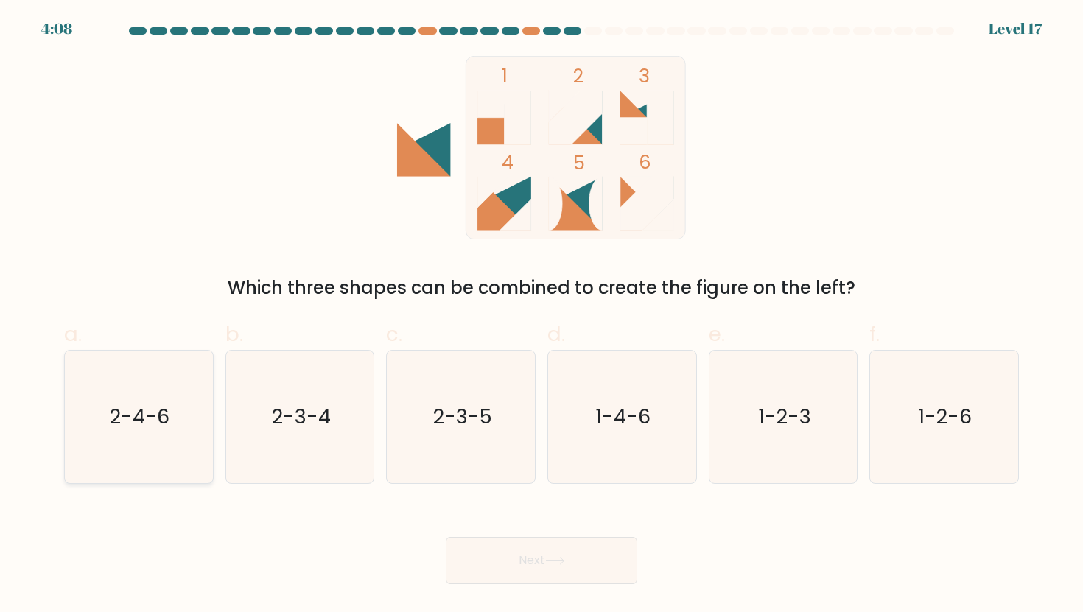
click at [130, 440] on icon "2-4-6" at bounding box center [138, 417] width 133 height 133
click at [541, 316] on input "a. 2-4-6" at bounding box center [541, 311] width 1 height 10
radio input "true"
click at [505, 568] on button "Next" at bounding box center [541, 560] width 191 height 47
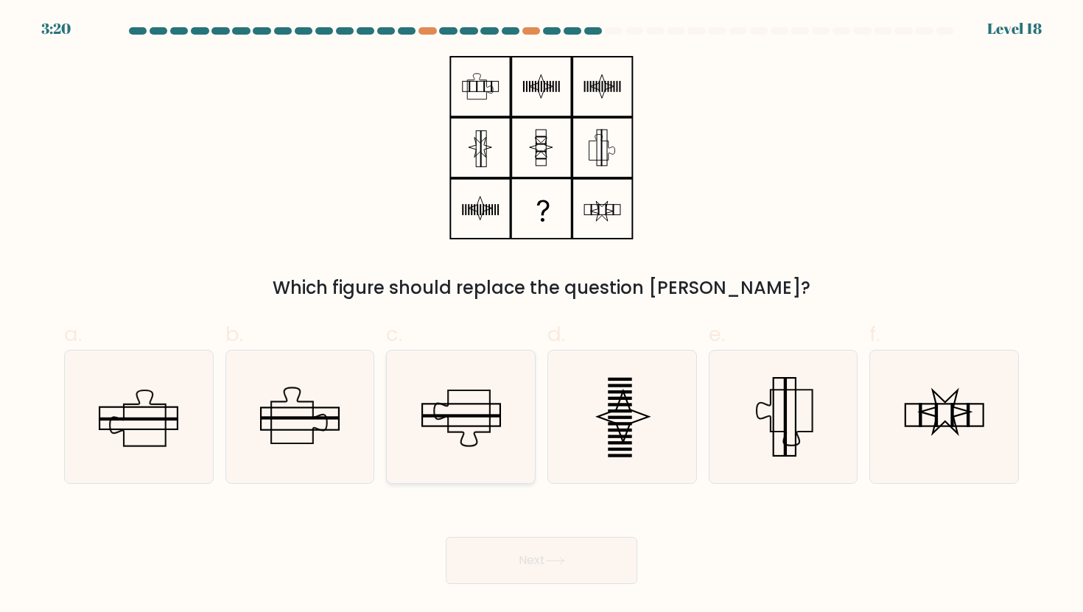
click at [463, 401] on icon at bounding box center [461, 417] width 133 height 133
click at [541, 316] on input "c." at bounding box center [541, 311] width 1 height 10
radio input "true"
click at [302, 409] on icon at bounding box center [299, 417] width 133 height 133
click at [541, 316] on input "b." at bounding box center [541, 311] width 1 height 10
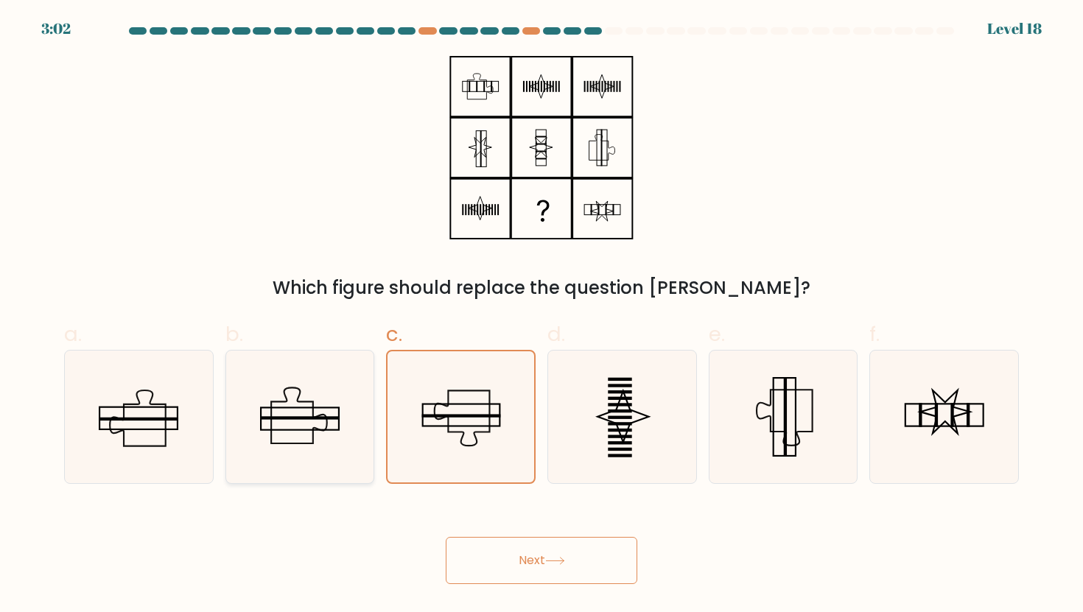
radio input "true"
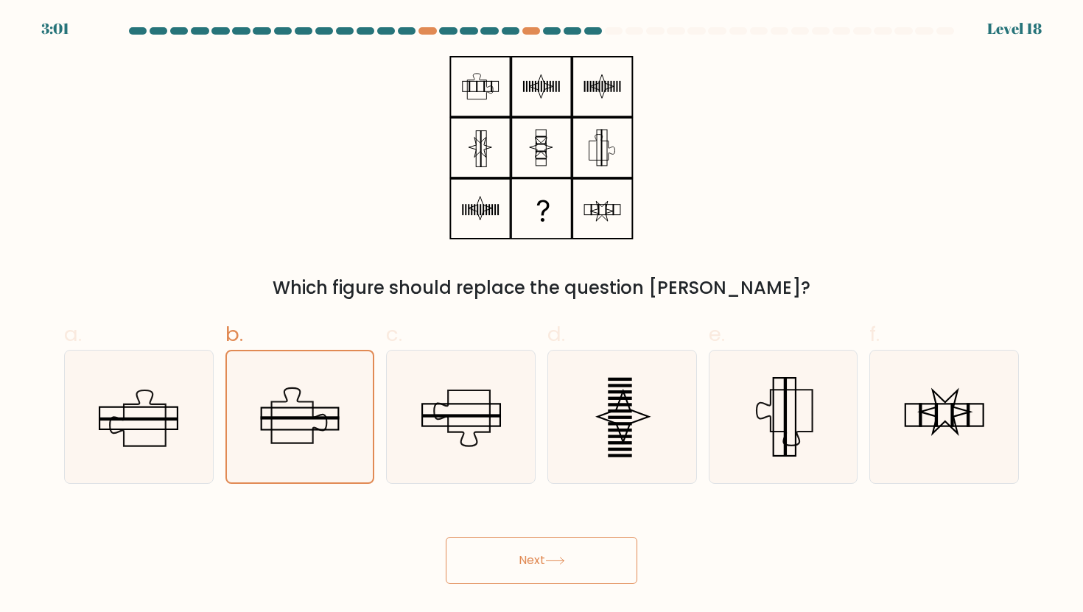
click at [514, 549] on button "Next" at bounding box center [541, 560] width 191 height 47
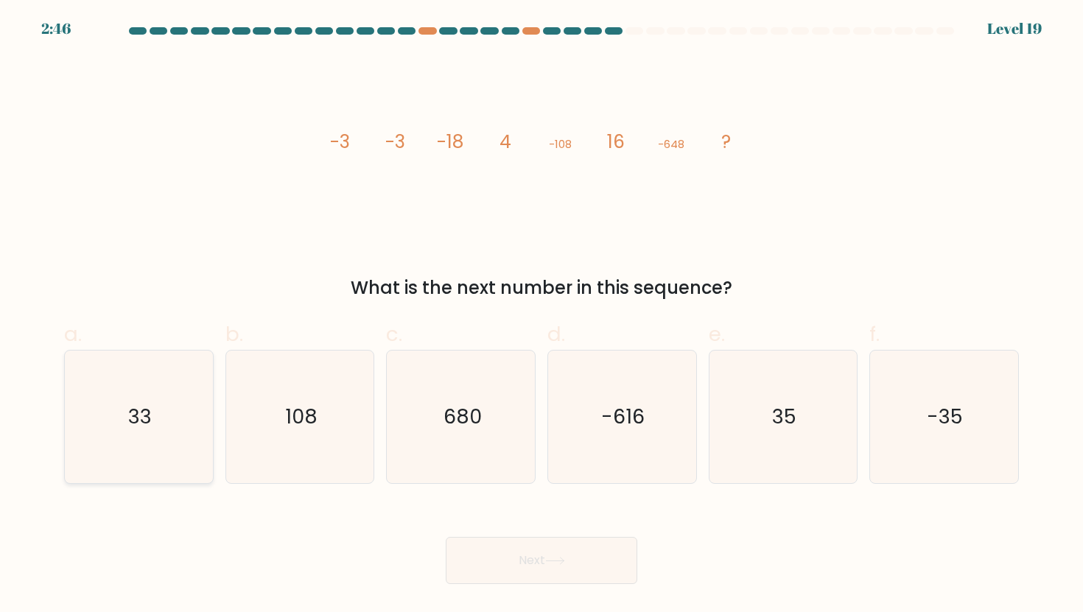
click at [153, 393] on icon "33" at bounding box center [138, 417] width 133 height 133
click at [541, 316] on input "a. 33" at bounding box center [541, 311] width 1 height 10
radio input "true"
click at [506, 559] on button "Next" at bounding box center [541, 560] width 191 height 47
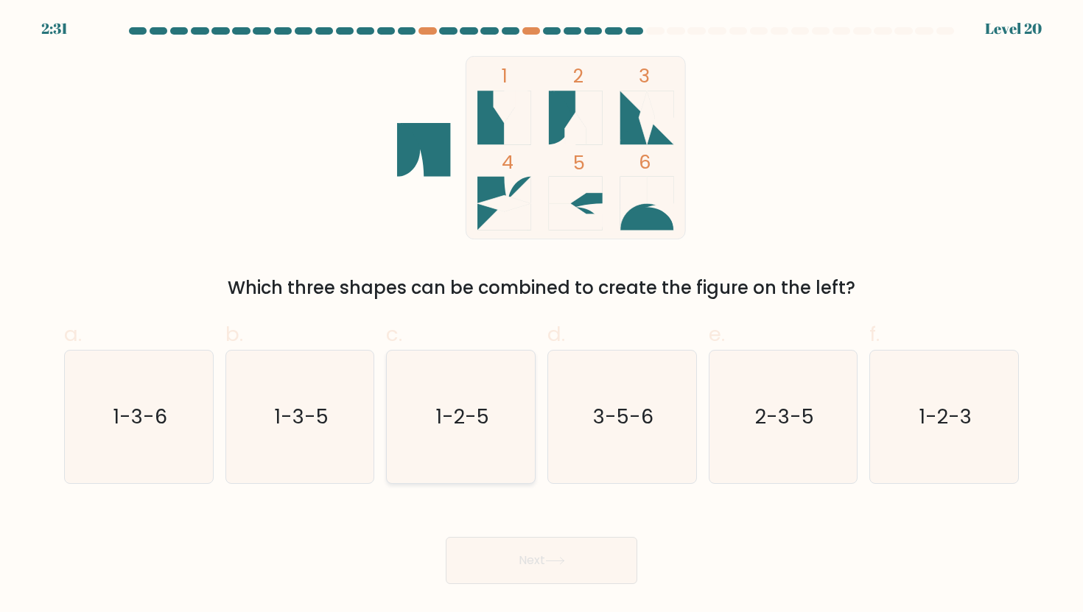
click at [468, 415] on text "1-2-5" at bounding box center [462, 416] width 54 height 27
click at [541, 316] on input "c. 1-2-5" at bounding box center [541, 311] width 1 height 10
radio input "true"
click at [505, 566] on button "Next" at bounding box center [541, 560] width 191 height 47
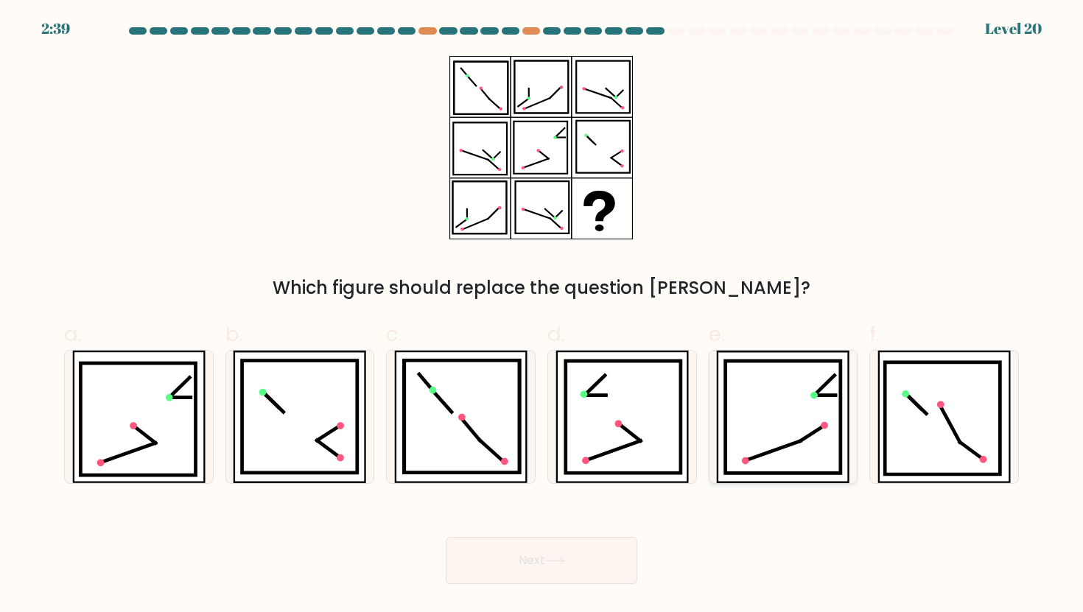
click at [764, 412] on icon at bounding box center [782, 417] width 115 height 112
click at [542, 316] on input "e." at bounding box center [541, 311] width 1 height 10
radio input "true"
click at [563, 550] on button "Next" at bounding box center [541, 560] width 191 height 47
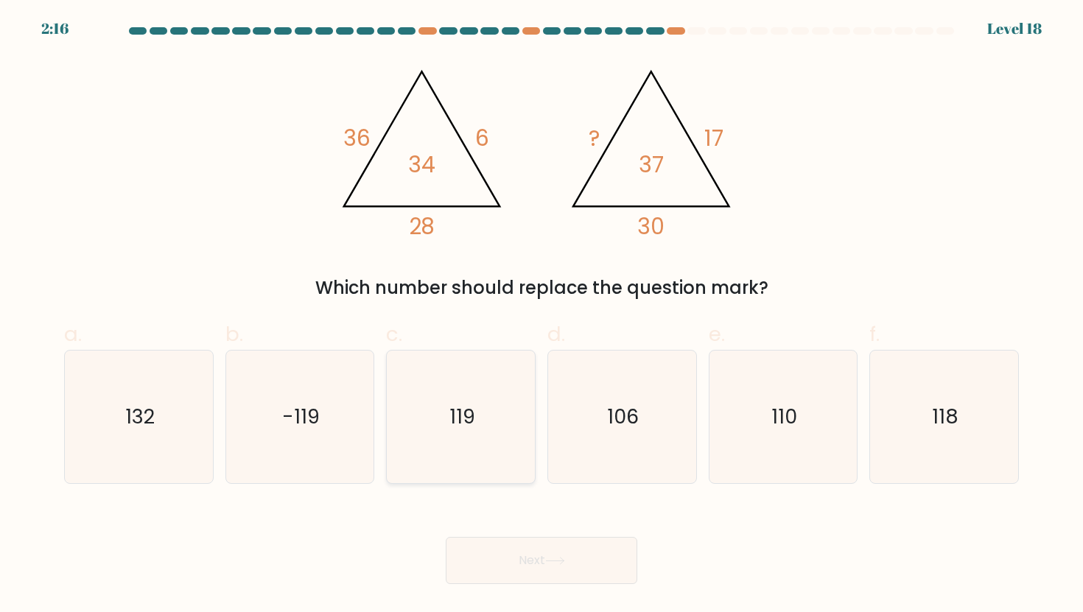
click at [468, 415] on text "119" at bounding box center [462, 416] width 26 height 27
click at [541, 316] on input "c. 119" at bounding box center [541, 311] width 1 height 10
radio input "true"
click at [541, 556] on button "Next" at bounding box center [541, 560] width 191 height 47
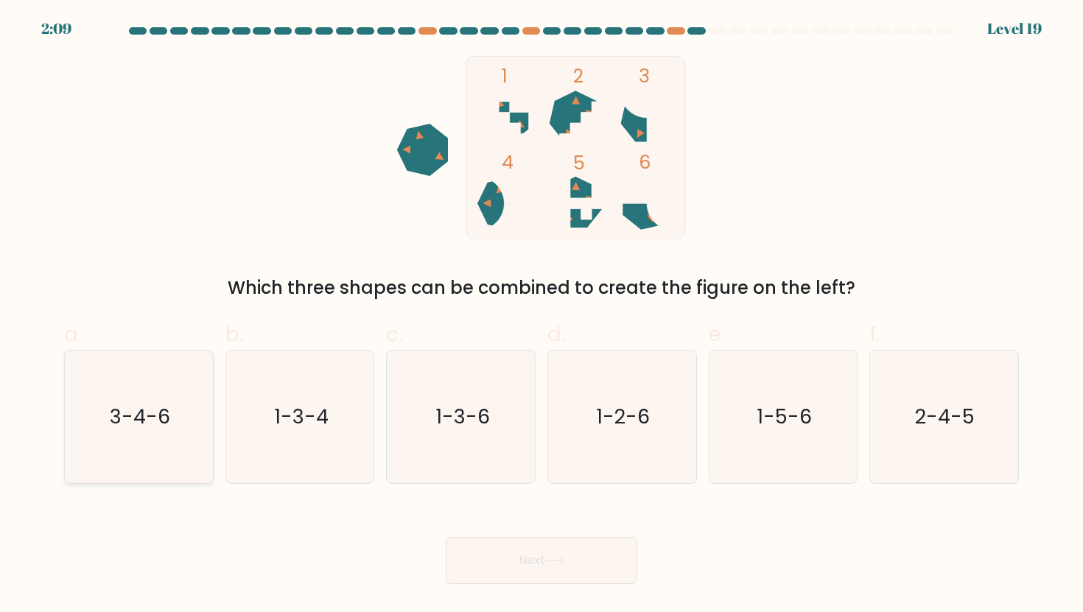
click at [141, 383] on icon "3-4-6" at bounding box center [138, 417] width 133 height 133
click at [541, 316] on input "a. 3-4-6" at bounding box center [541, 311] width 1 height 10
radio input "true"
click at [499, 566] on button "Next" at bounding box center [541, 560] width 191 height 47
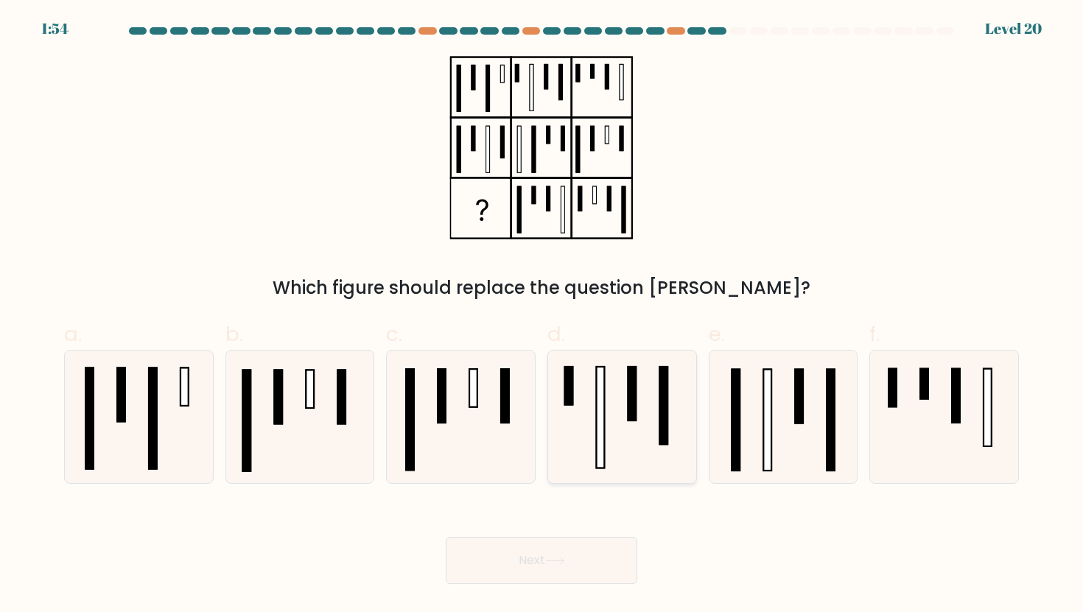
click at [601, 407] on rect at bounding box center [601, 418] width 8 height 102
click at [542, 316] on input "d." at bounding box center [541, 311] width 1 height 10
radio input "true"
click at [525, 548] on button "Next" at bounding box center [541, 560] width 191 height 47
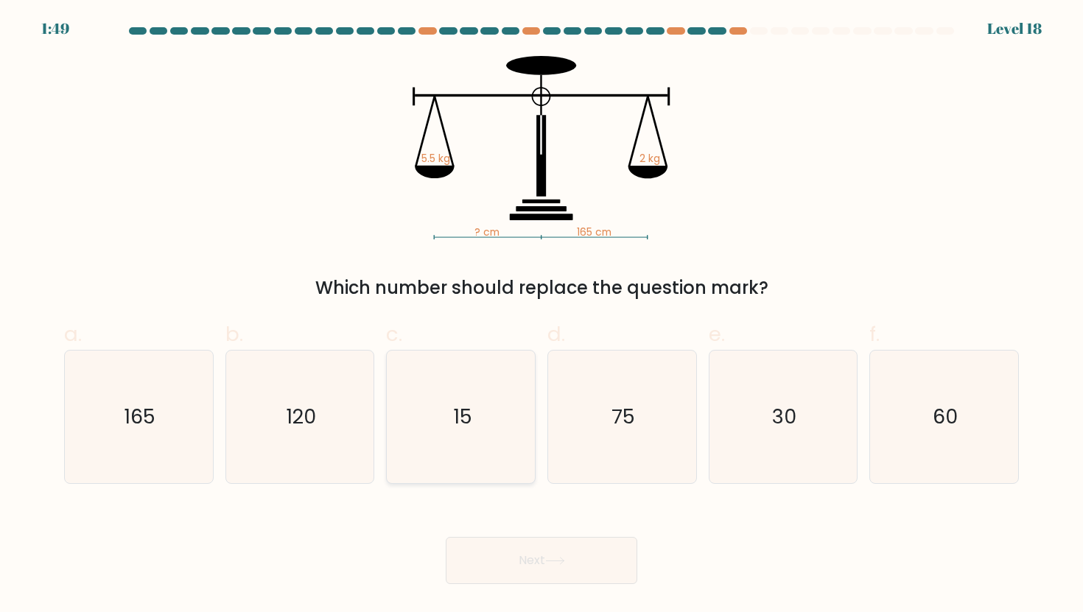
click at [444, 454] on icon "15" at bounding box center [461, 417] width 133 height 133
click at [541, 316] on input "c. 15" at bounding box center [541, 311] width 1 height 10
radio input "true"
click at [486, 540] on button "Next" at bounding box center [541, 560] width 191 height 47
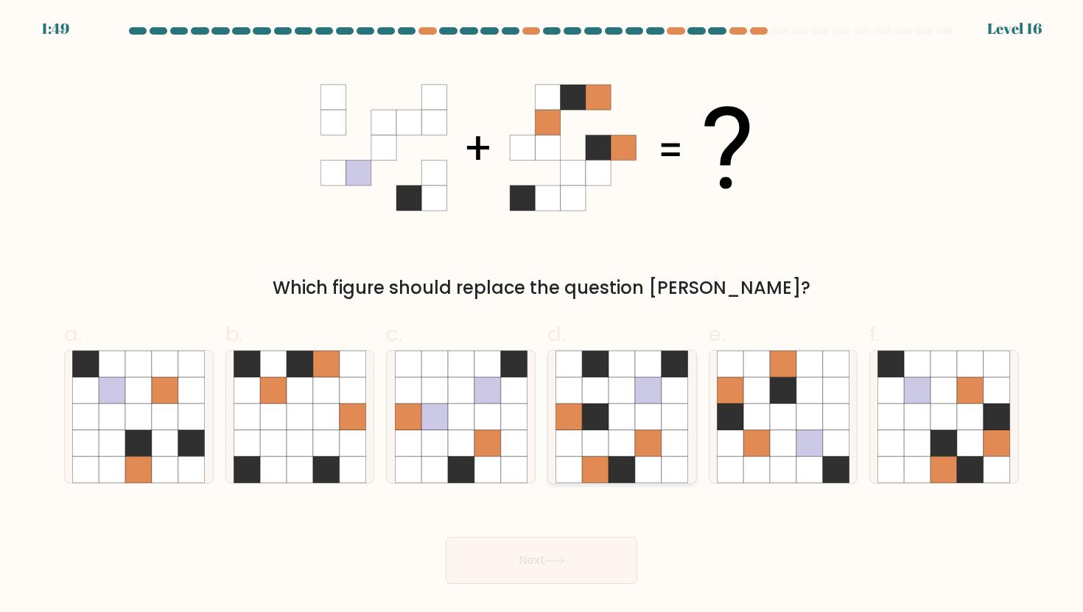
click at [625, 429] on icon at bounding box center [621, 417] width 27 height 27
click at [542, 316] on input "d." at bounding box center [541, 311] width 1 height 10
radio input "true"
click at [522, 557] on button "Next" at bounding box center [541, 560] width 191 height 47
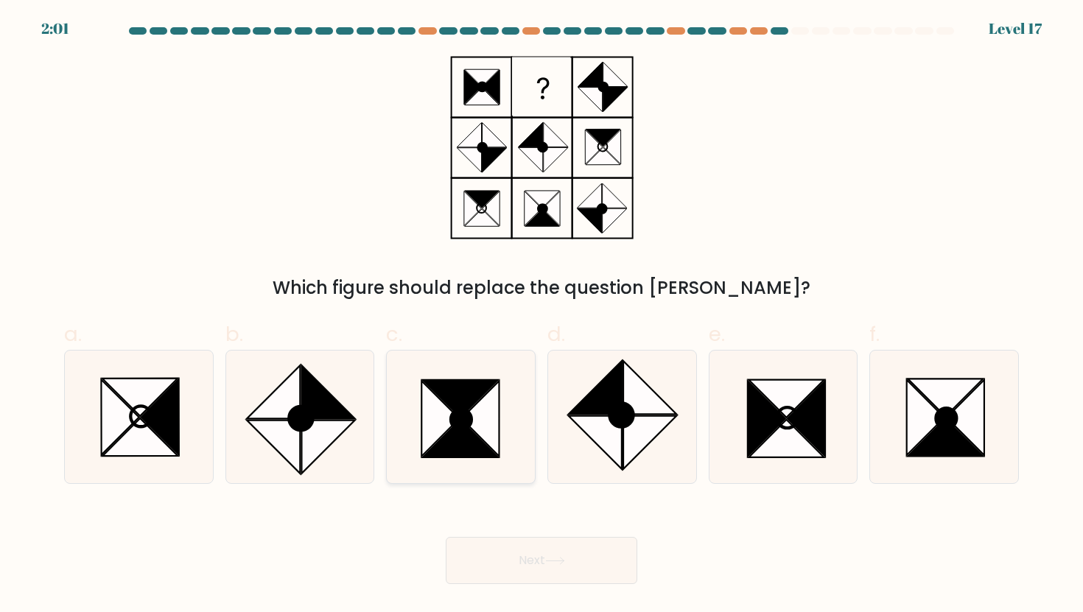
click at [471, 395] on icon at bounding box center [459, 398] width 75 height 38
click at [541, 316] on input "c." at bounding box center [541, 311] width 1 height 10
radio input "true"
click at [783, 429] on icon at bounding box center [785, 439] width 75 height 38
click at [542, 316] on input "e." at bounding box center [541, 311] width 1 height 10
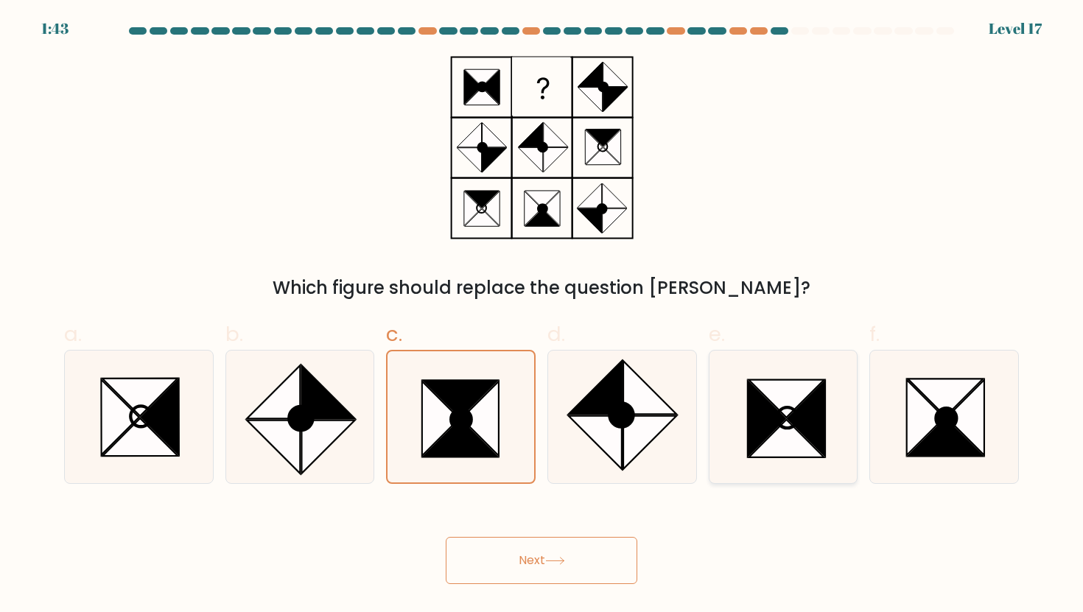
radio input "true"
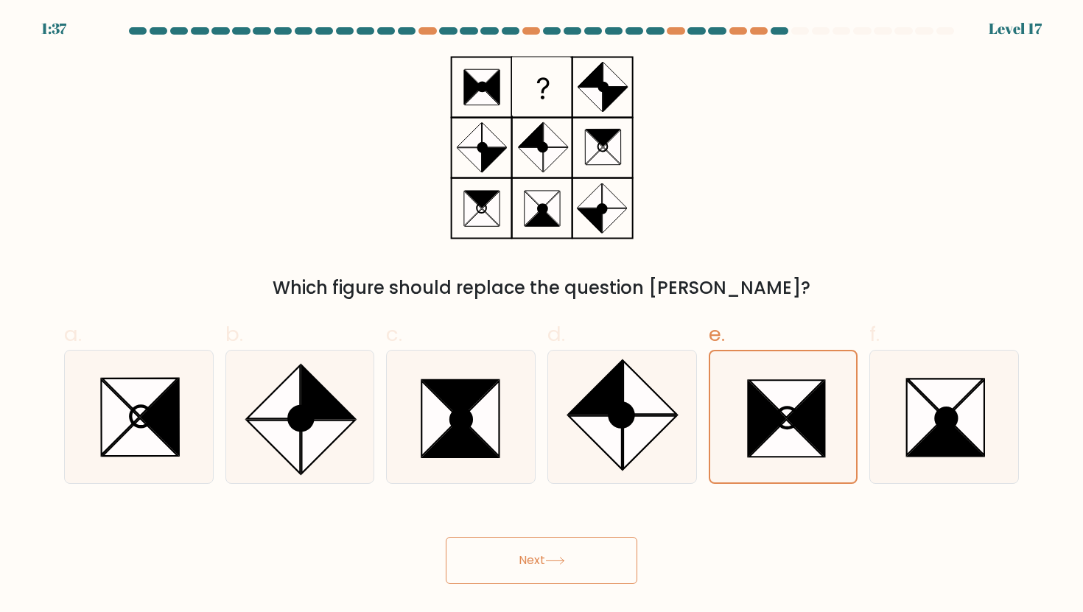
click at [532, 553] on button "Next" at bounding box center [541, 560] width 191 height 47
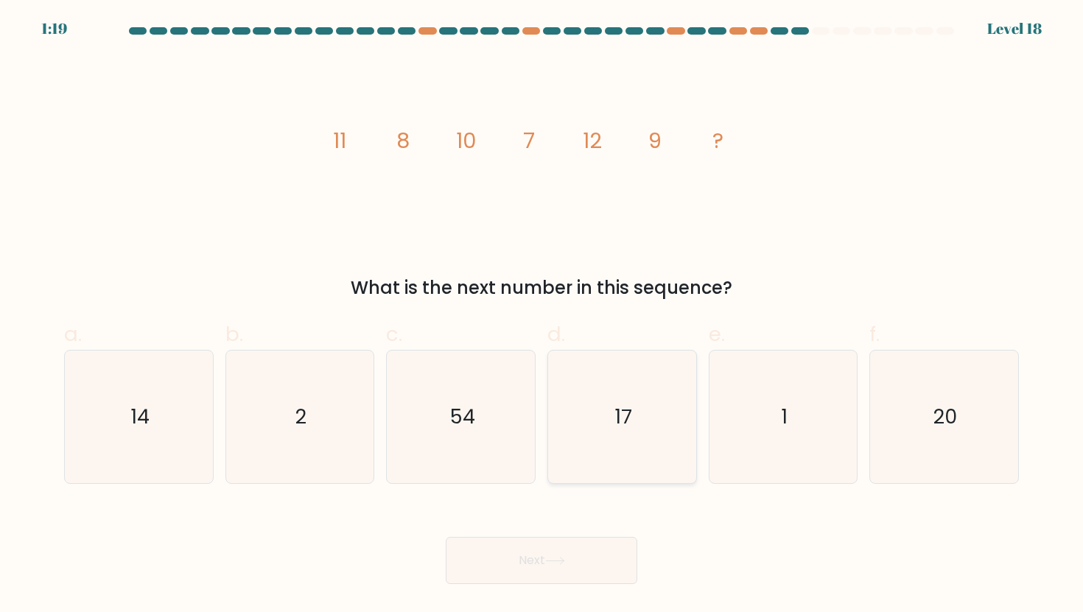
click at [619, 393] on icon "17" at bounding box center [621, 417] width 133 height 133
click at [542, 316] on input "d. 17" at bounding box center [541, 311] width 1 height 10
radio input "true"
click at [567, 555] on button "Next" at bounding box center [541, 560] width 191 height 47
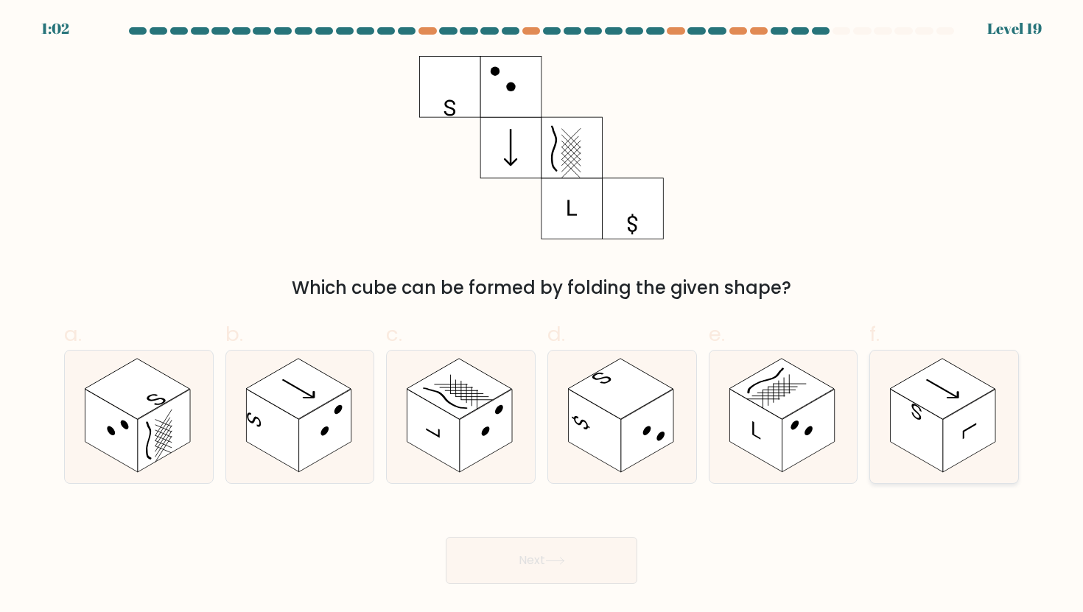
click at [922, 404] on rect at bounding box center [942, 388] width 105 height 60
click at [542, 316] on input "f." at bounding box center [541, 311] width 1 height 10
radio input "true"
click at [605, 549] on button "Next" at bounding box center [541, 560] width 191 height 47
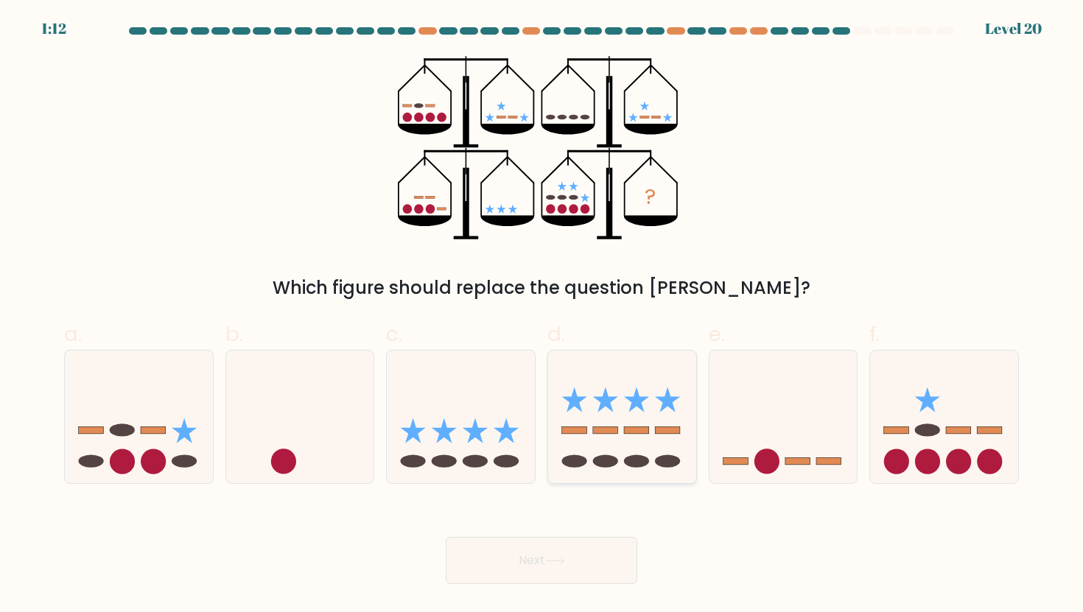
click at [595, 403] on icon at bounding box center [622, 417] width 148 height 122
click at [542, 316] on input "d." at bounding box center [541, 311] width 1 height 10
radio input "true"
click at [470, 375] on icon at bounding box center [461, 417] width 148 height 122
click at [541, 316] on input "c." at bounding box center [541, 311] width 1 height 10
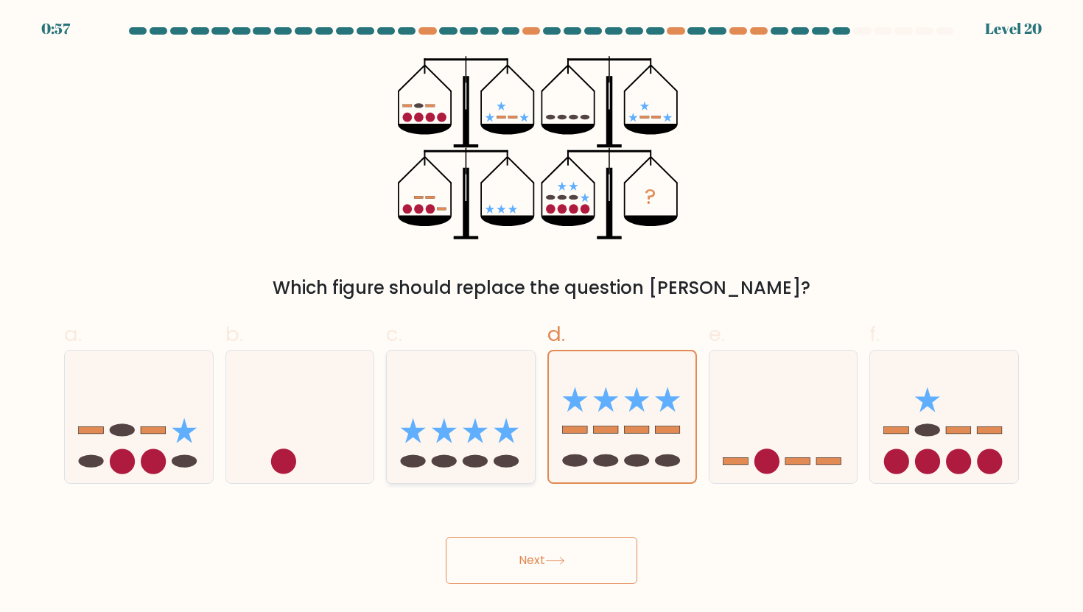
radio input "true"
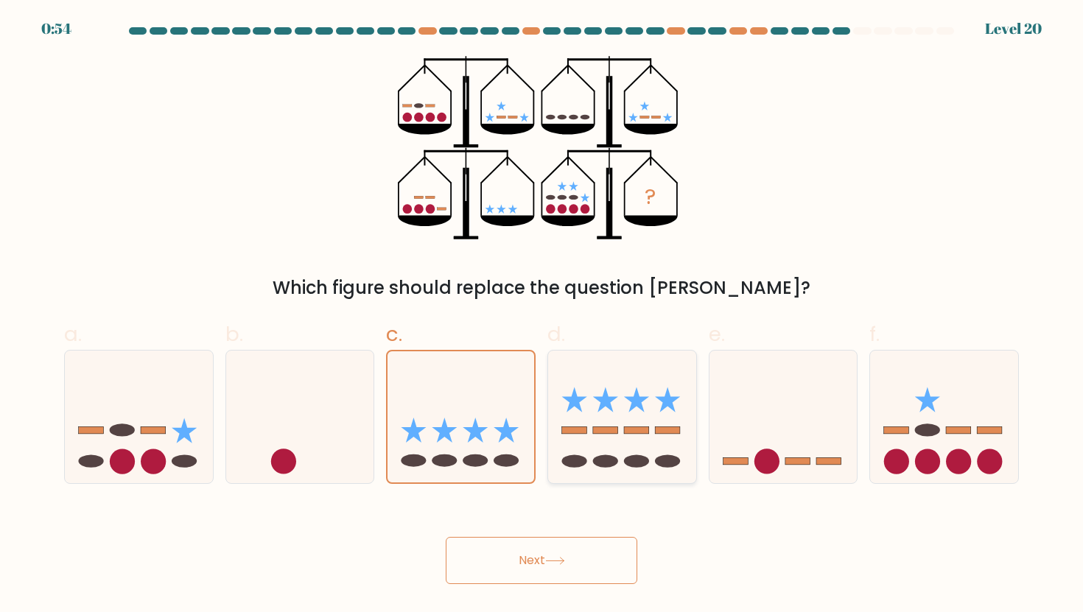
click at [585, 421] on icon at bounding box center [622, 417] width 148 height 122
click at [542, 316] on input "d." at bounding box center [541, 311] width 1 height 10
radio input "true"
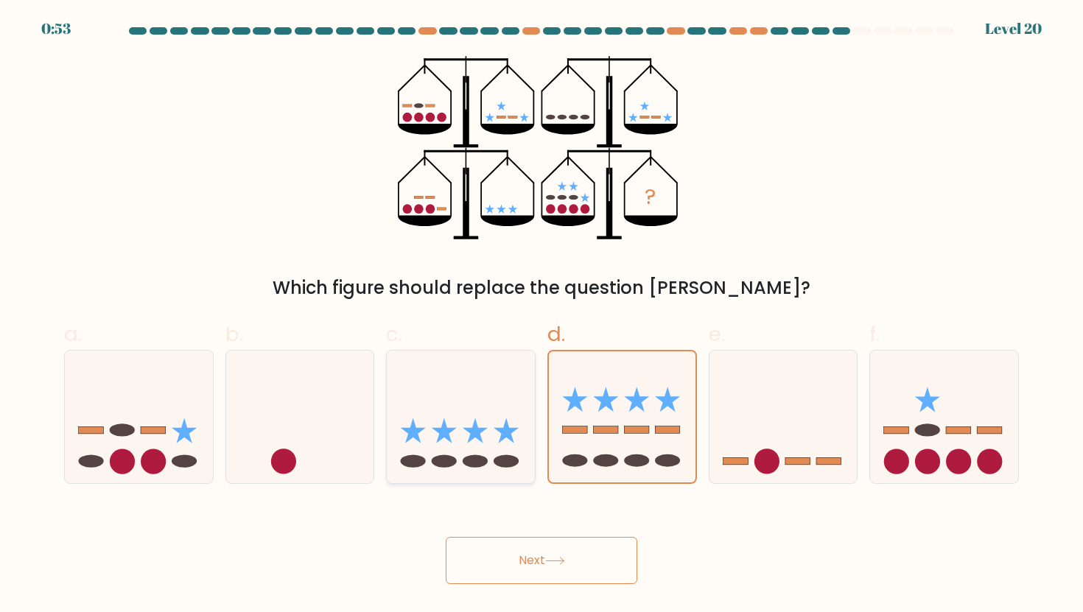
click at [436, 429] on icon at bounding box center [444, 430] width 25 height 25
click at [541, 316] on input "c." at bounding box center [541, 311] width 1 height 10
radio input "true"
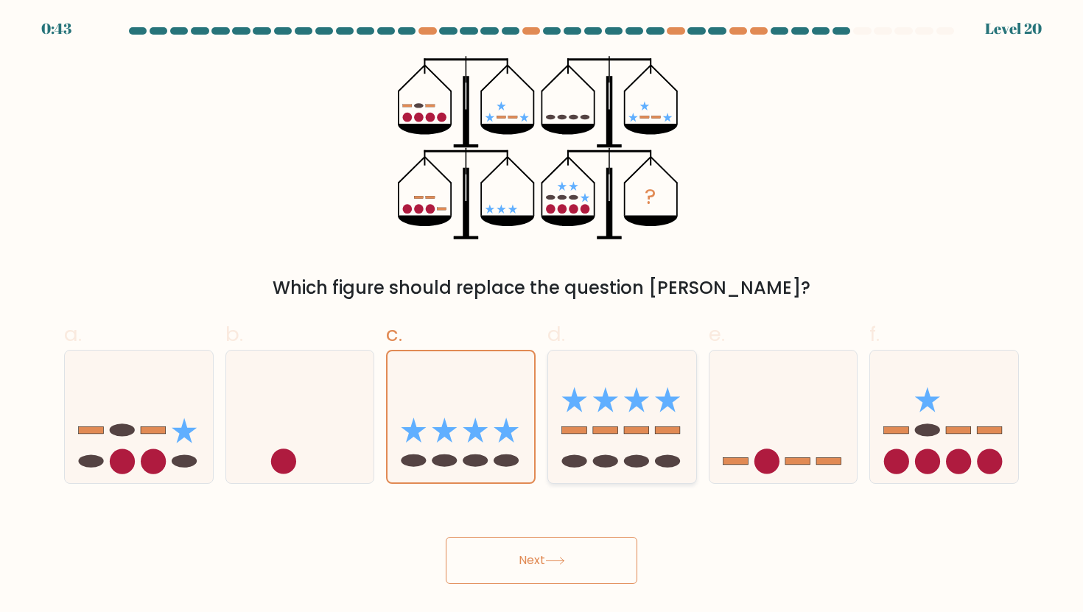
click at [579, 425] on icon at bounding box center [622, 417] width 148 height 122
click at [542, 316] on input "d." at bounding box center [541, 311] width 1 height 10
radio input "true"
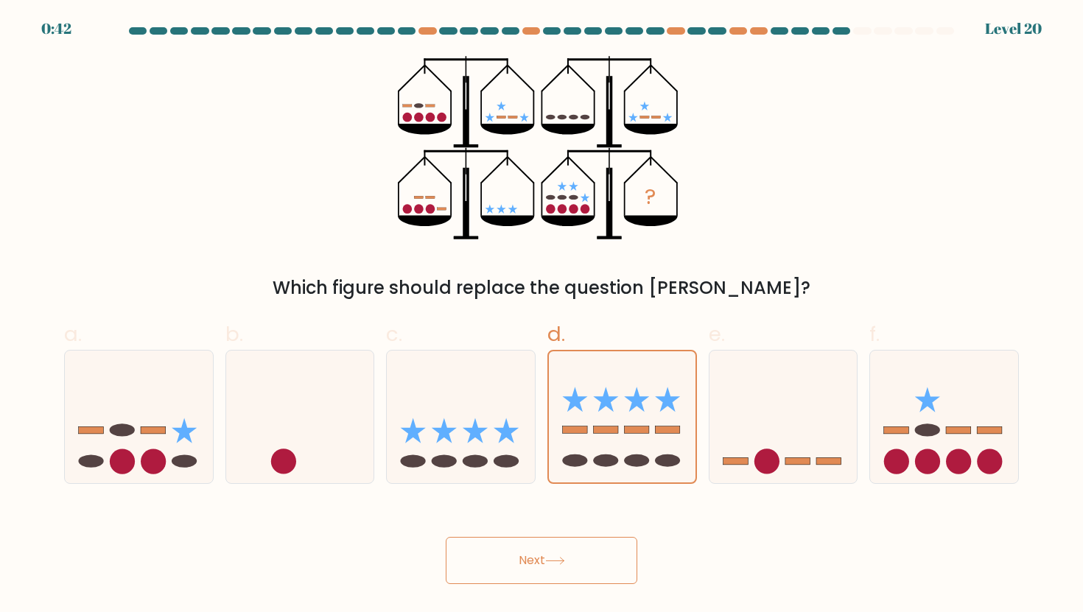
click at [534, 556] on button "Next" at bounding box center [541, 560] width 191 height 47
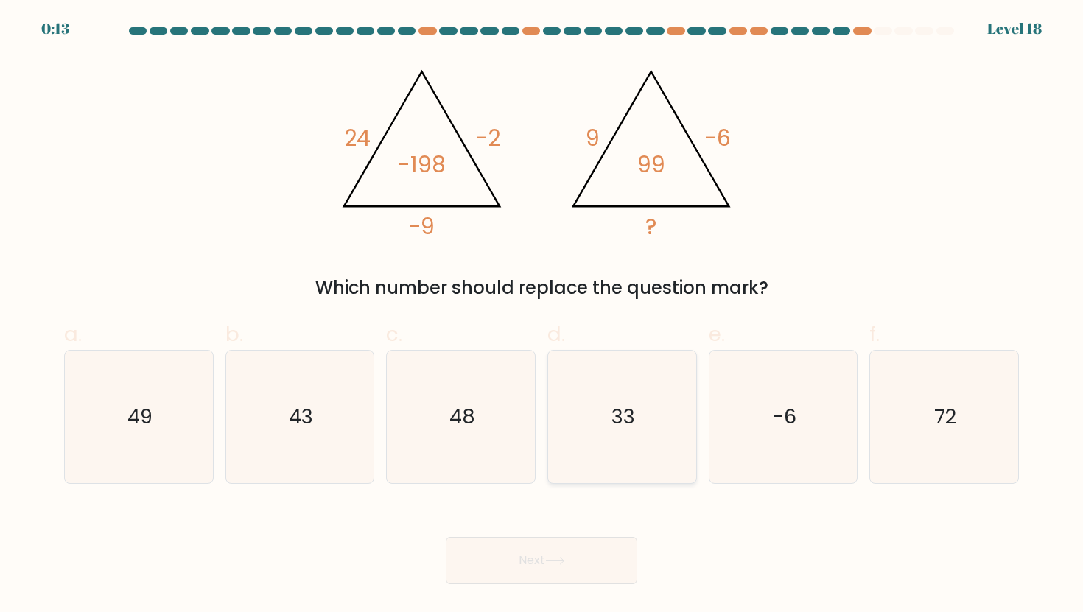
click at [589, 432] on icon "33" at bounding box center [621, 417] width 133 height 133
click at [542, 316] on input "d. 33" at bounding box center [541, 311] width 1 height 10
radio input "true"
click at [546, 560] on button "Next" at bounding box center [541, 560] width 191 height 47
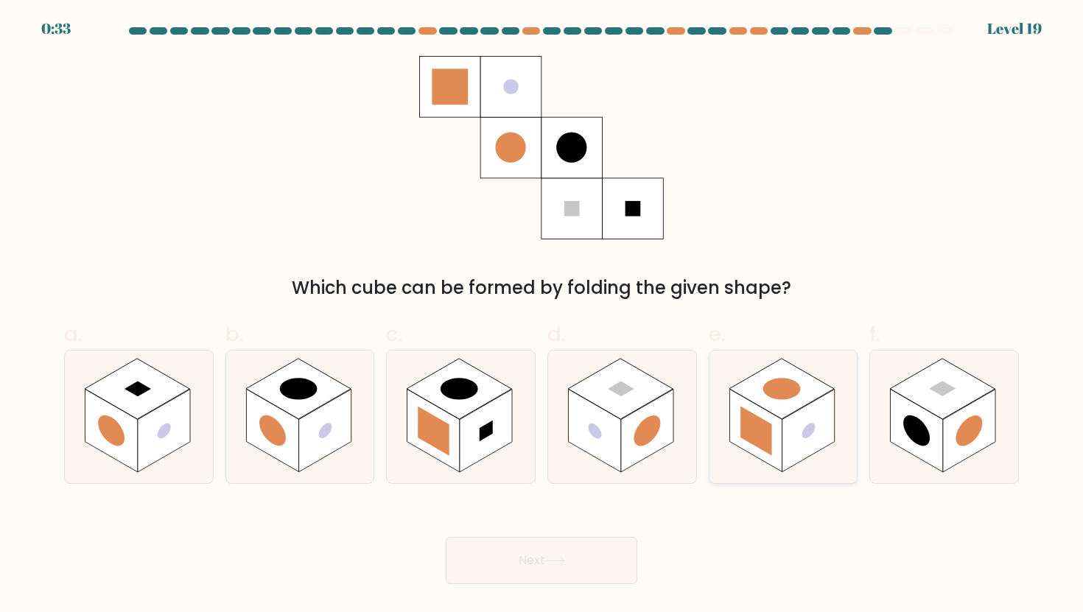
click at [765, 425] on rect at bounding box center [756, 430] width 32 height 49
click at [542, 316] on input "e." at bounding box center [541, 311] width 1 height 10
radio input "true"
click at [521, 556] on button "Next" at bounding box center [541, 560] width 191 height 47
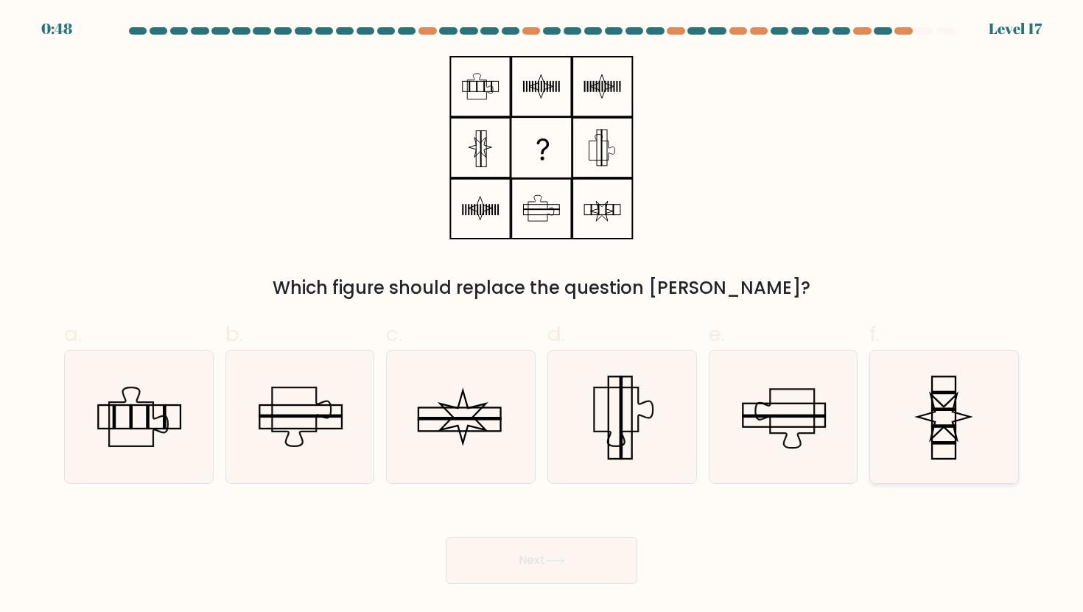
click at [909, 412] on icon at bounding box center [943, 417] width 133 height 133
click at [542, 316] on input "f." at bounding box center [541, 311] width 1 height 10
radio input "true"
click at [506, 560] on button "Next" at bounding box center [541, 560] width 191 height 47
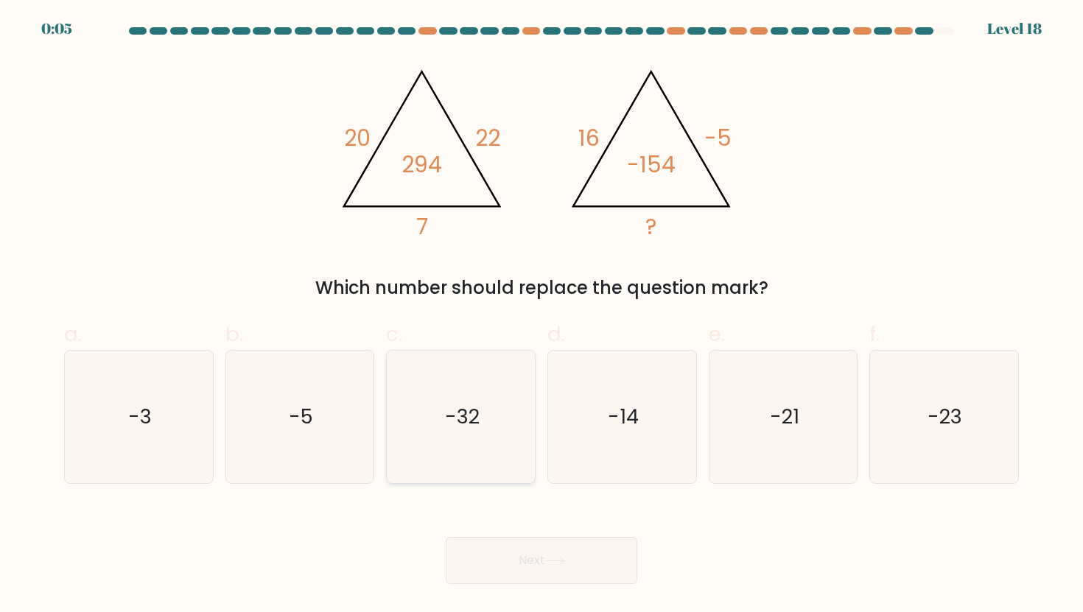
click at [453, 409] on text "-32" at bounding box center [462, 416] width 35 height 27
click at [541, 316] on input "c. -32" at bounding box center [541, 311] width 1 height 10
radio input "true"
click at [520, 555] on button "Next" at bounding box center [541, 560] width 191 height 47
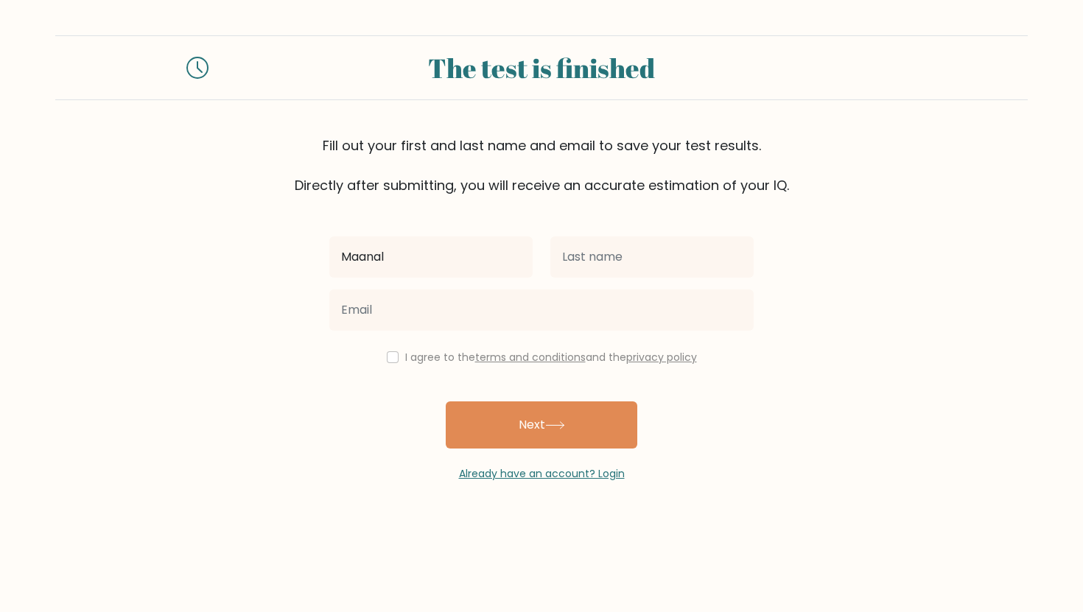
type input "Maanal"
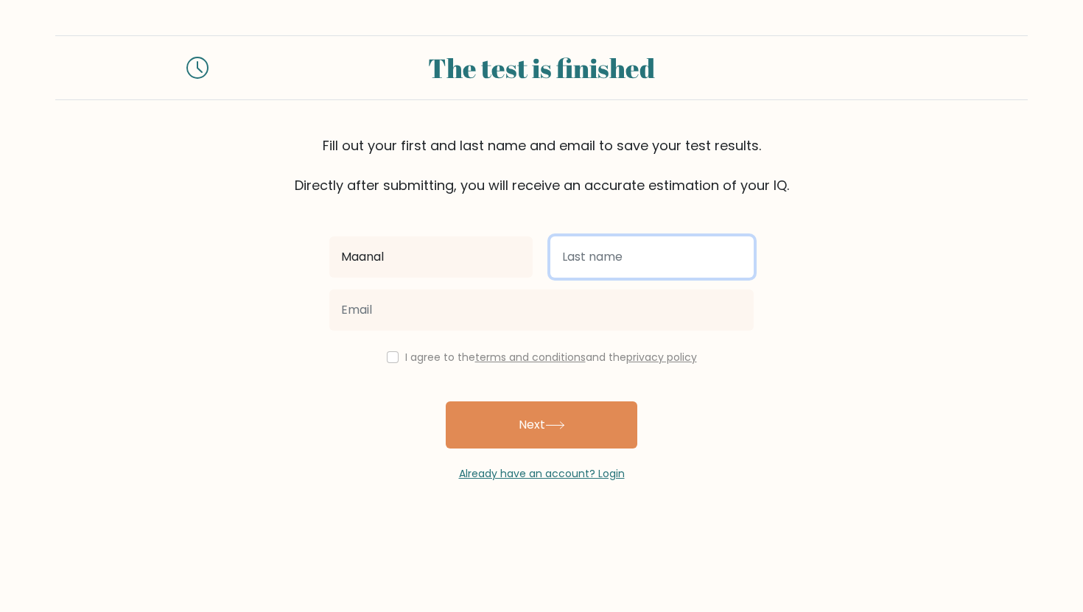
click at [601, 264] on input "text" at bounding box center [651, 256] width 203 height 41
type input "Akhaney"
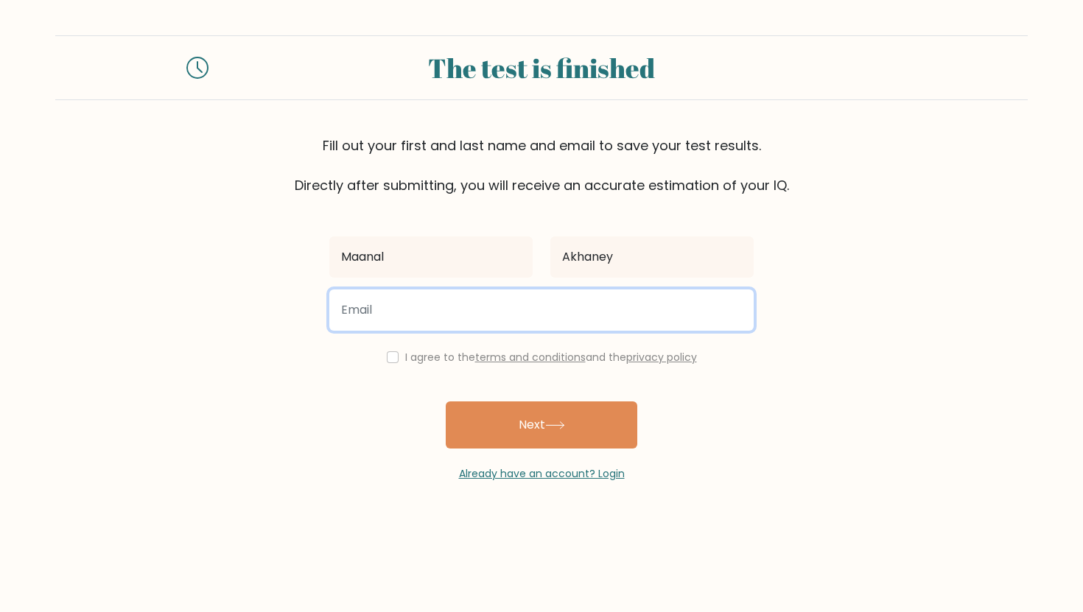
click at [438, 315] on input "email" at bounding box center [541, 309] width 424 height 41
type input "maanalakhaney@gmail.com"
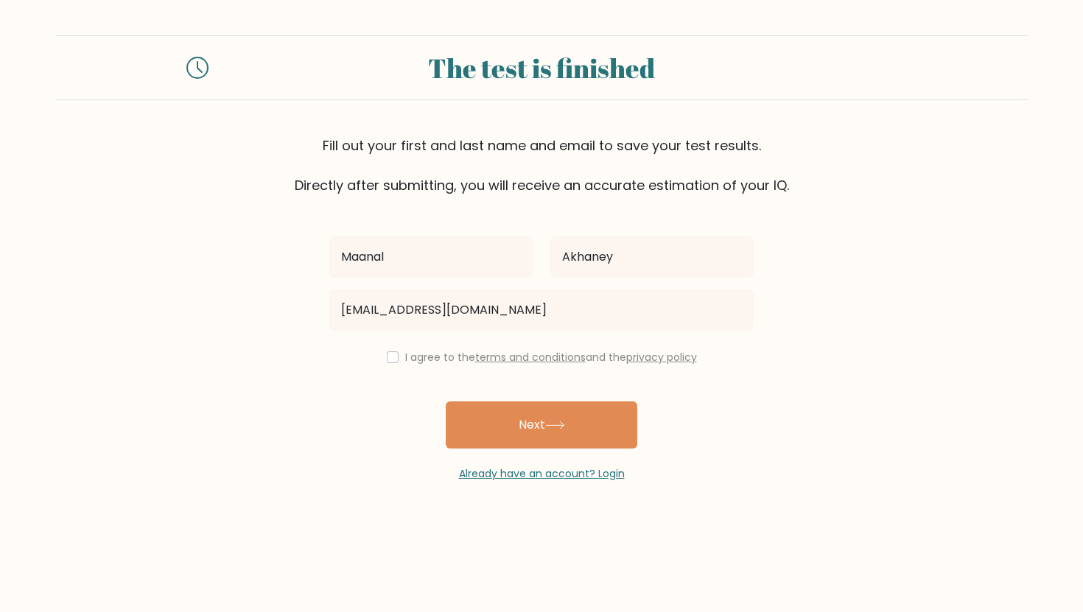
click at [395, 359] on div "I agree to the terms and conditions and the privacy policy" at bounding box center [541, 357] width 442 height 18
click at [389, 356] on input "checkbox" at bounding box center [393, 357] width 12 height 12
checkbox input "true"
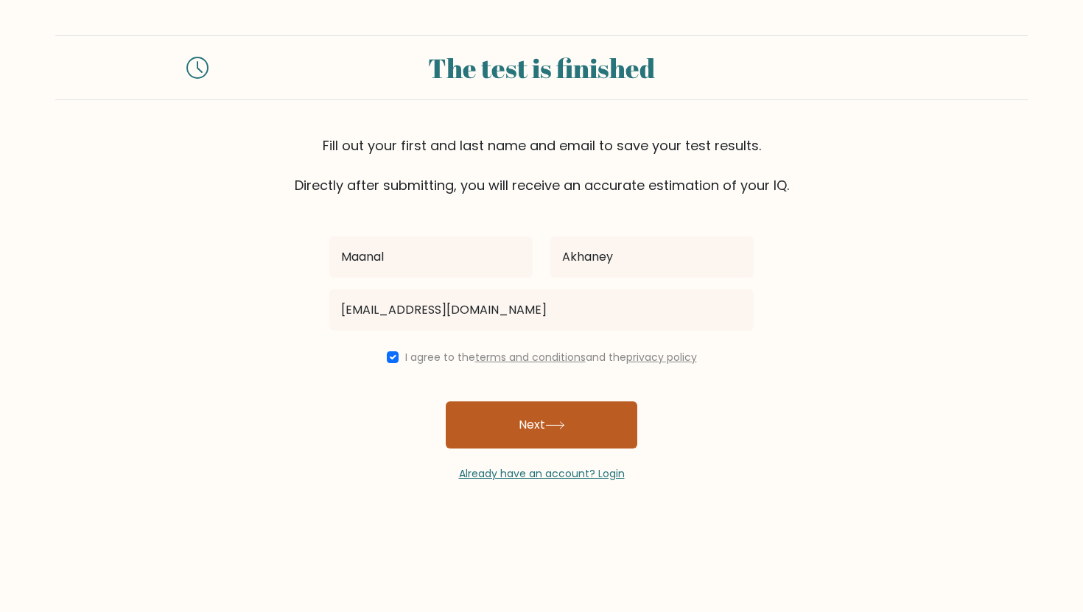
click at [496, 431] on button "Next" at bounding box center [541, 424] width 191 height 47
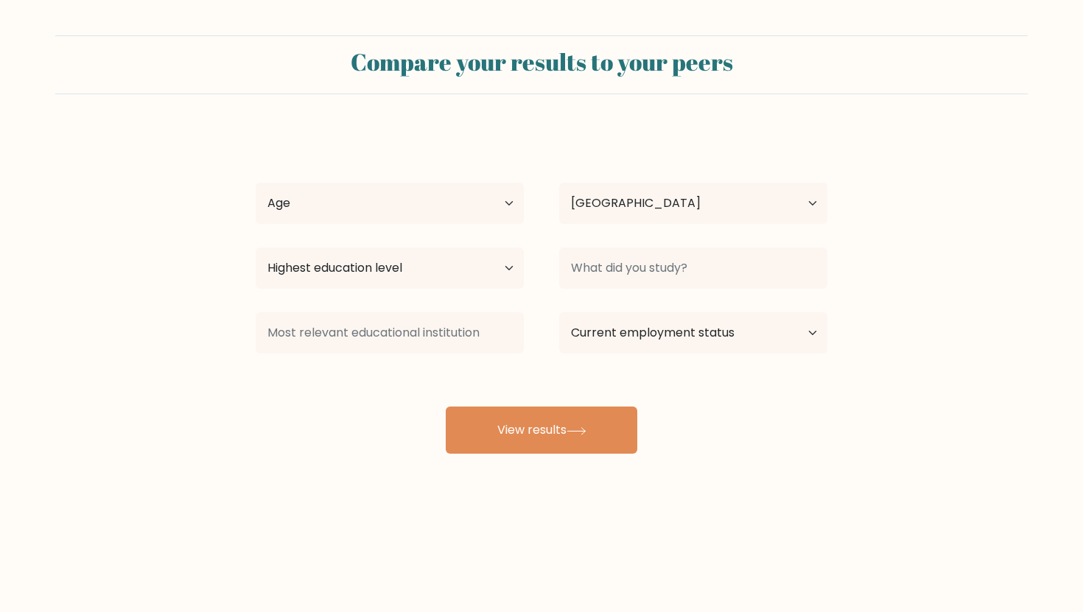
select select "GB"
click at [365, 200] on select "Age Under [DEMOGRAPHIC_DATA] [DEMOGRAPHIC_DATA] [DEMOGRAPHIC_DATA] [DEMOGRAPHIC…" at bounding box center [390, 203] width 268 height 41
select select "25_34"
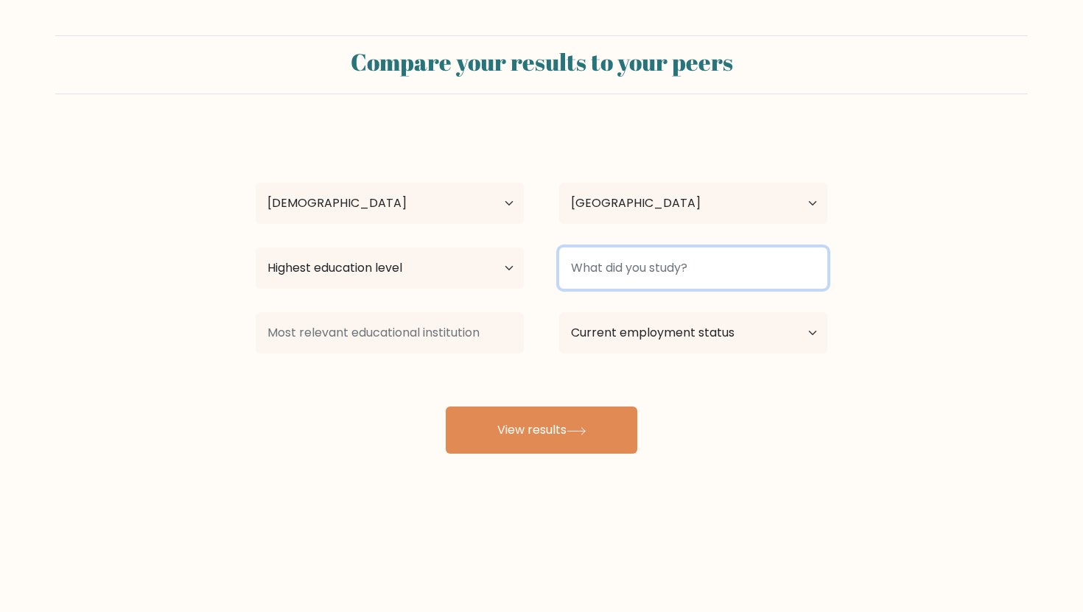
click at [628, 275] on input at bounding box center [693, 267] width 268 height 41
type input "n"
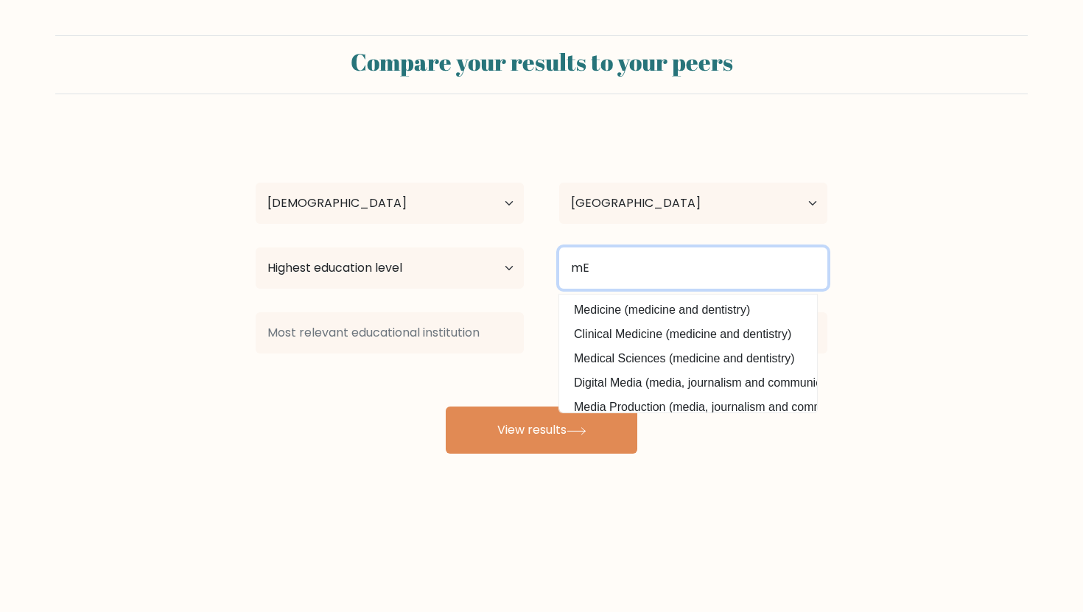
type input "m"
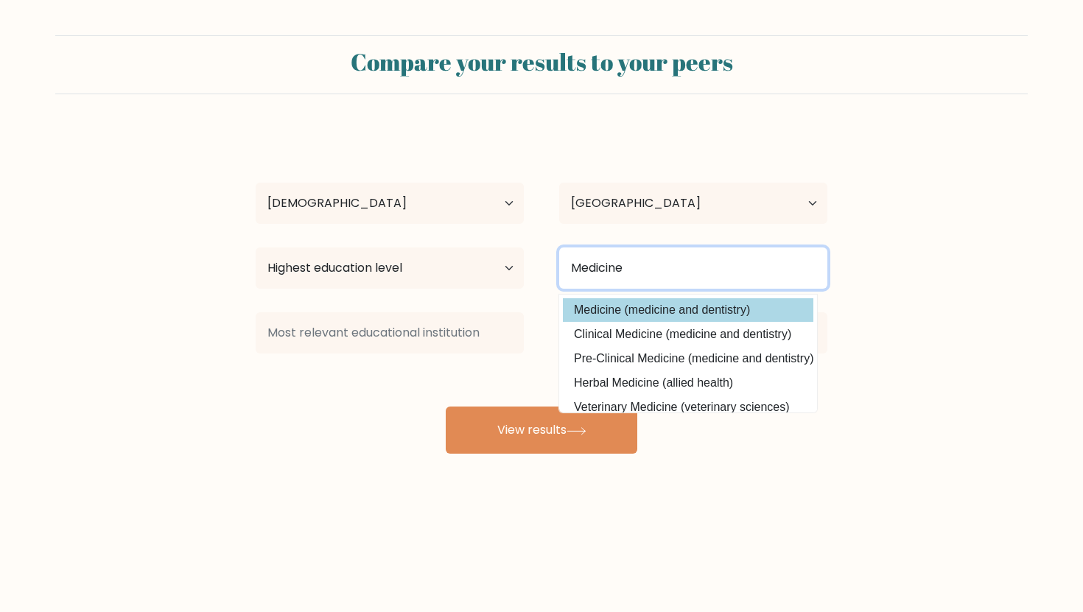
type input "Medicine"
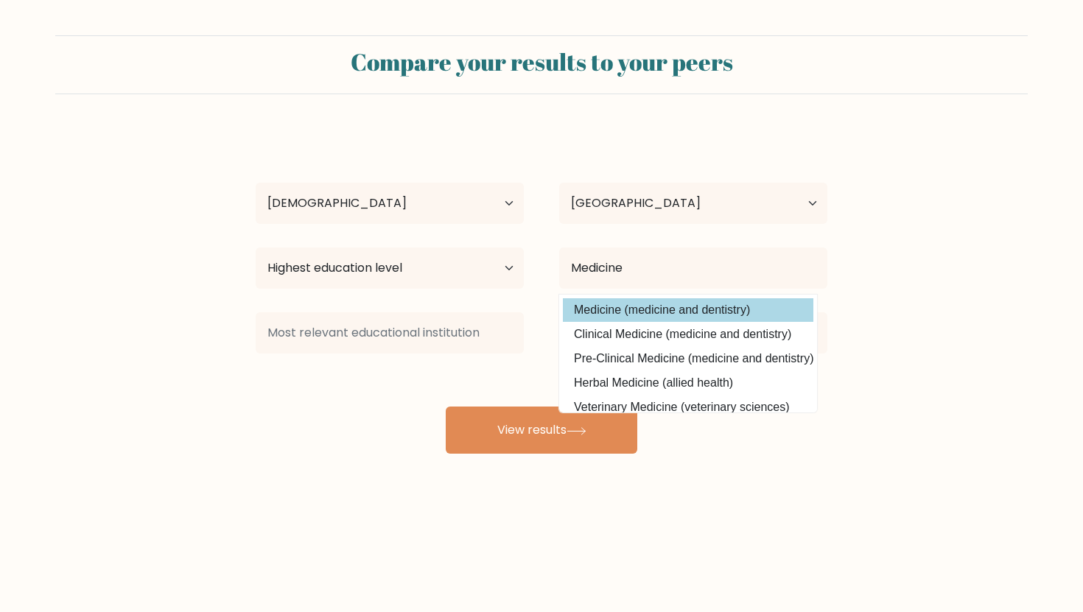
click at [619, 306] on option "Medicine (medicine and dentistry)" at bounding box center [688, 310] width 250 height 24
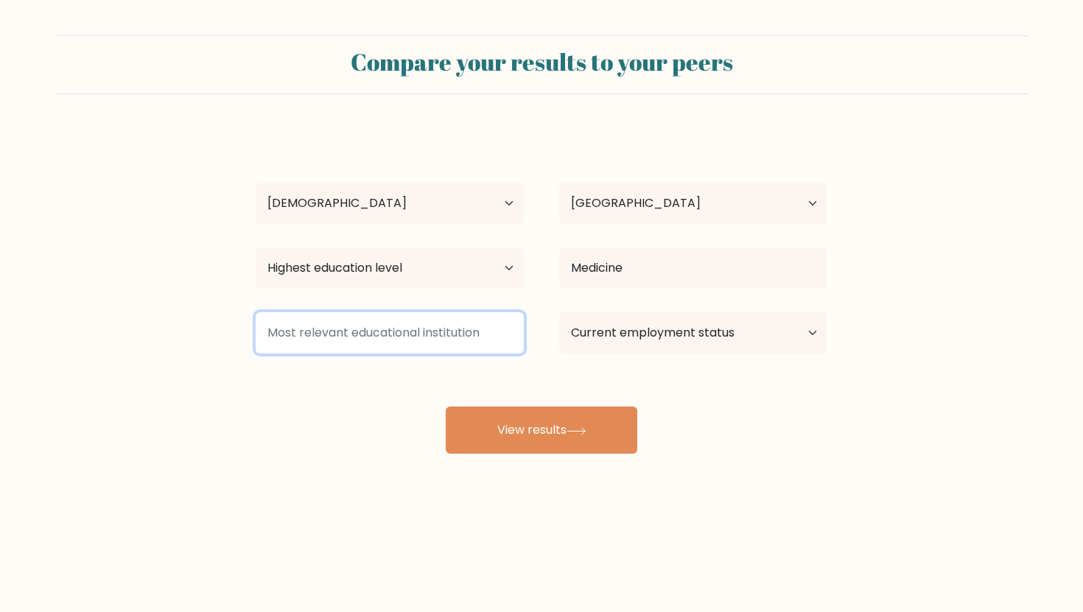
click at [398, 328] on input at bounding box center [390, 332] width 268 height 41
type input "NHS"
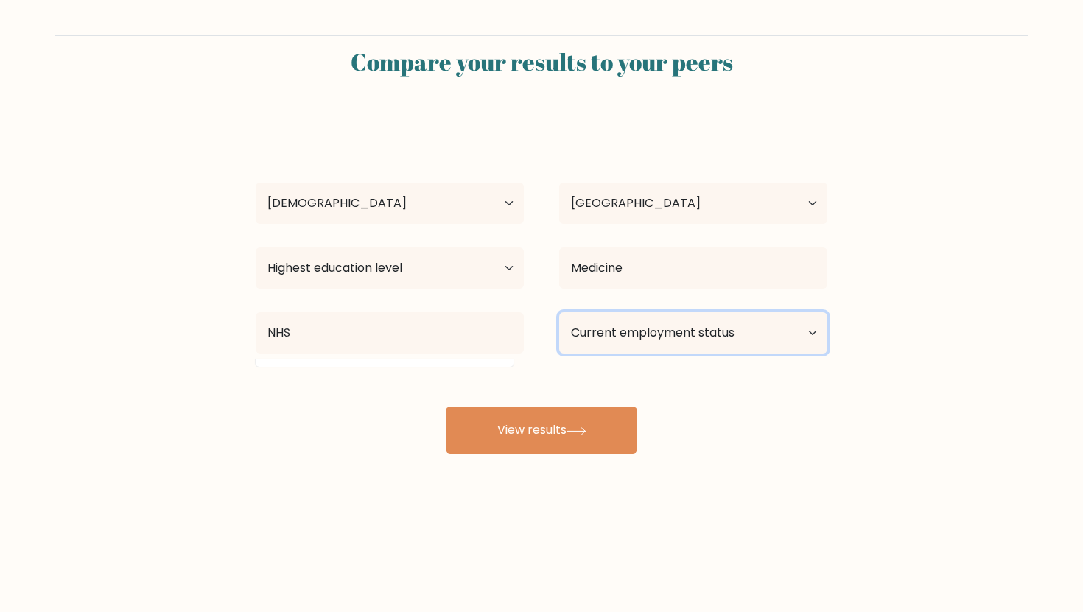
click at [686, 331] on select "Current employment status Employed Student Retired Other / prefer not to answer" at bounding box center [693, 332] width 268 height 41
select select "employed"
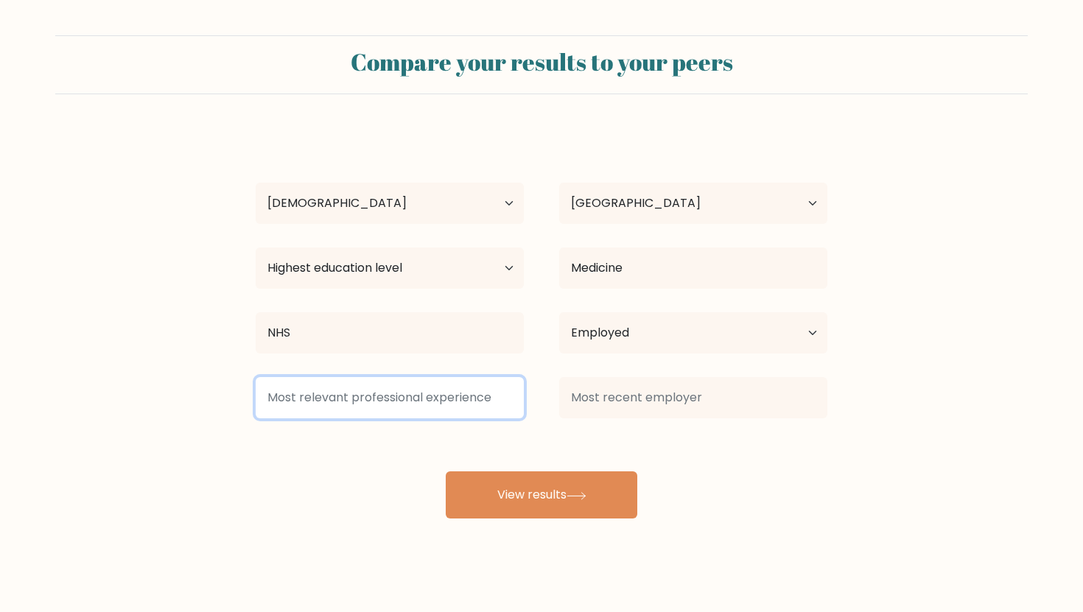
click at [356, 387] on input at bounding box center [390, 397] width 268 height 41
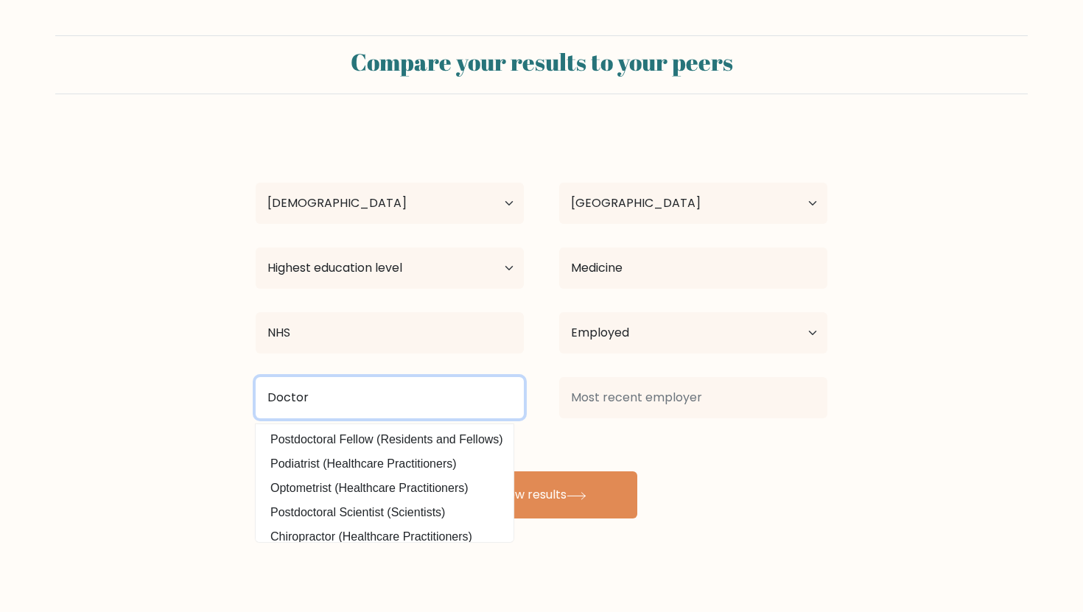
type input "Doctor"
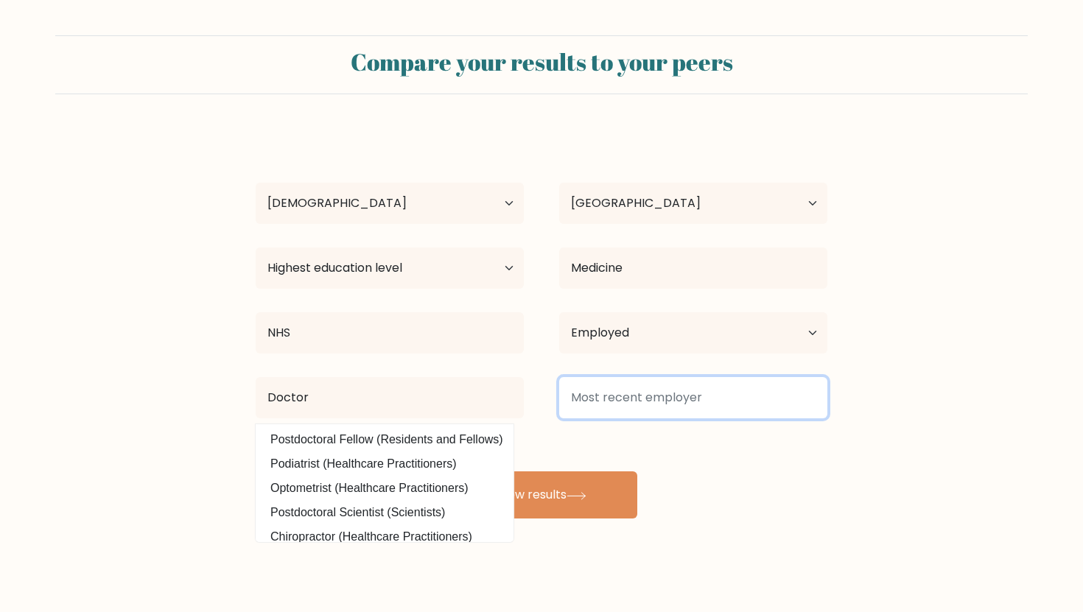
click at [625, 397] on input at bounding box center [693, 397] width 268 height 41
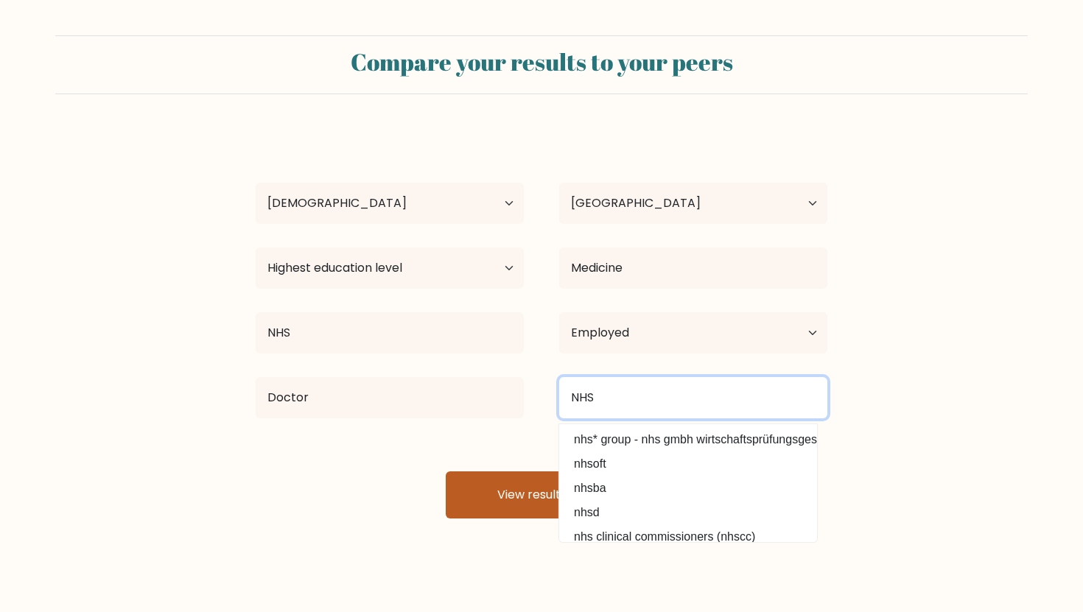
type input "NHS"
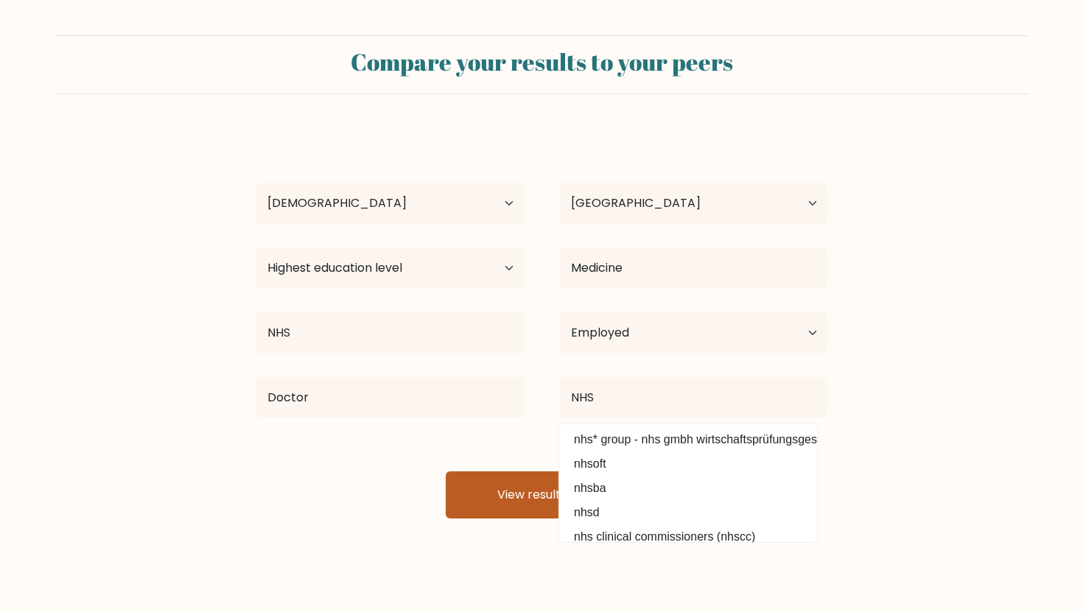
click at [504, 513] on button "View results" at bounding box center [541, 494] width 191 height 47
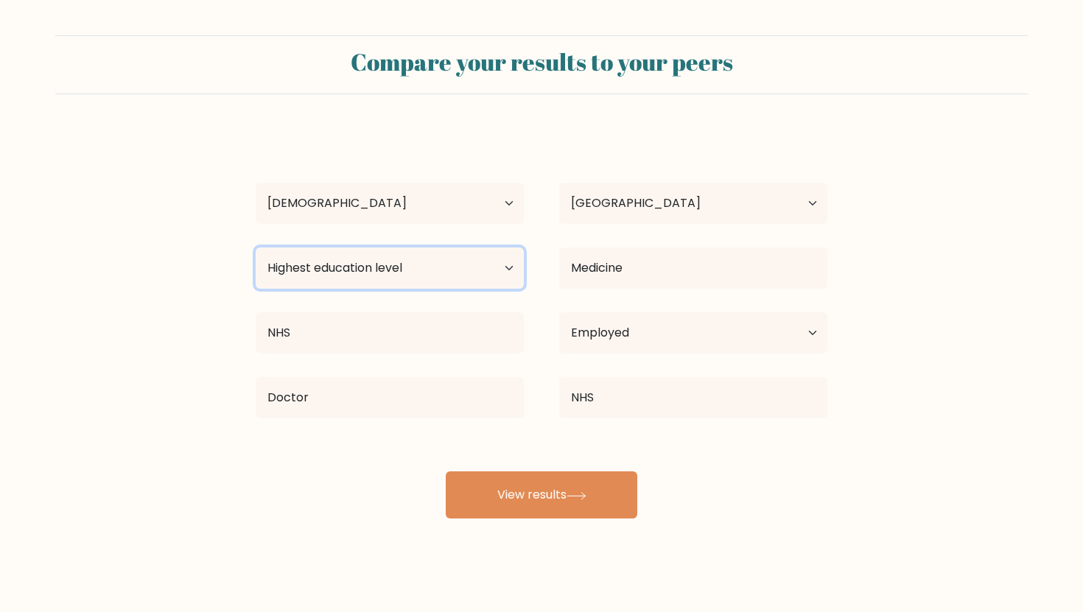
click at [356, 268] on select "Highest education level No schooling Primary Lower Secondary Upper Secondary Oc…" at bounding box center [390, 267] width 268 height 41
click at [330, 275] on select "Highest education level No schooling Primary Lower Secondary Upper Secondary Oc…" at bounding box center [390, 267] width 268 height 41
select select "doctoral_degree"
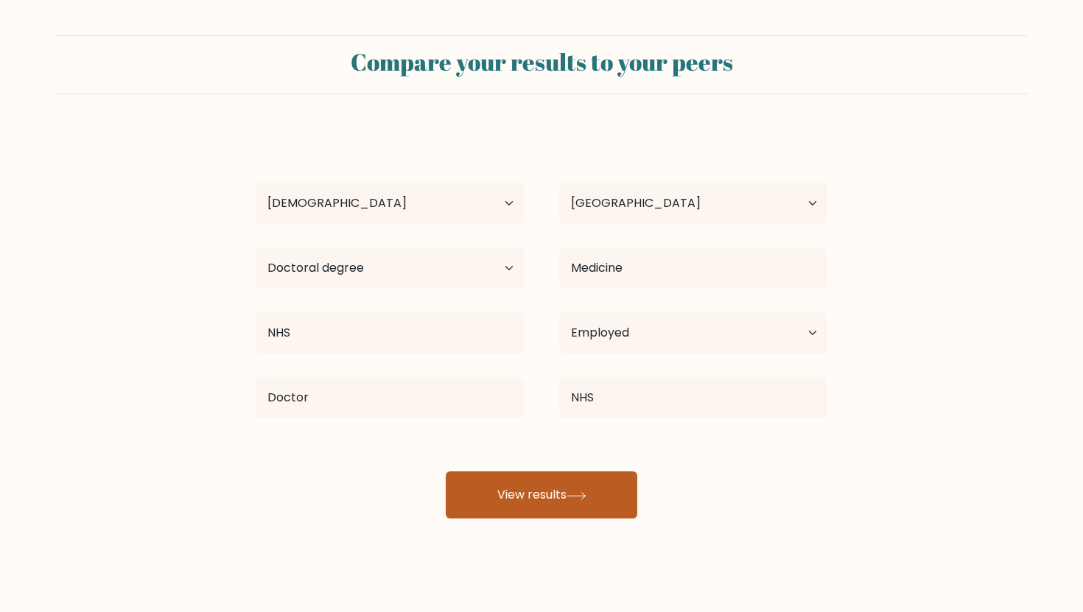
click at [491, 492] on button "View results" at bounding box center [541, 494] width 191 height 47
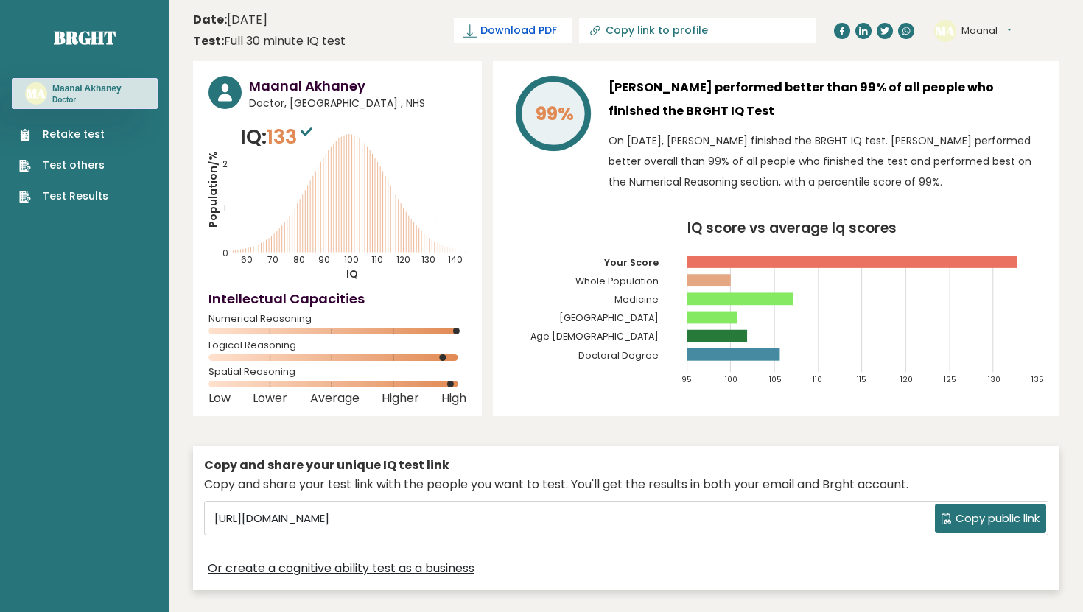
click at [557, 33] on span "Download PDF" at bounding box center [518, 30] width 77 height 15
